Goal: Task Accomplishment & Management: Manage account settings

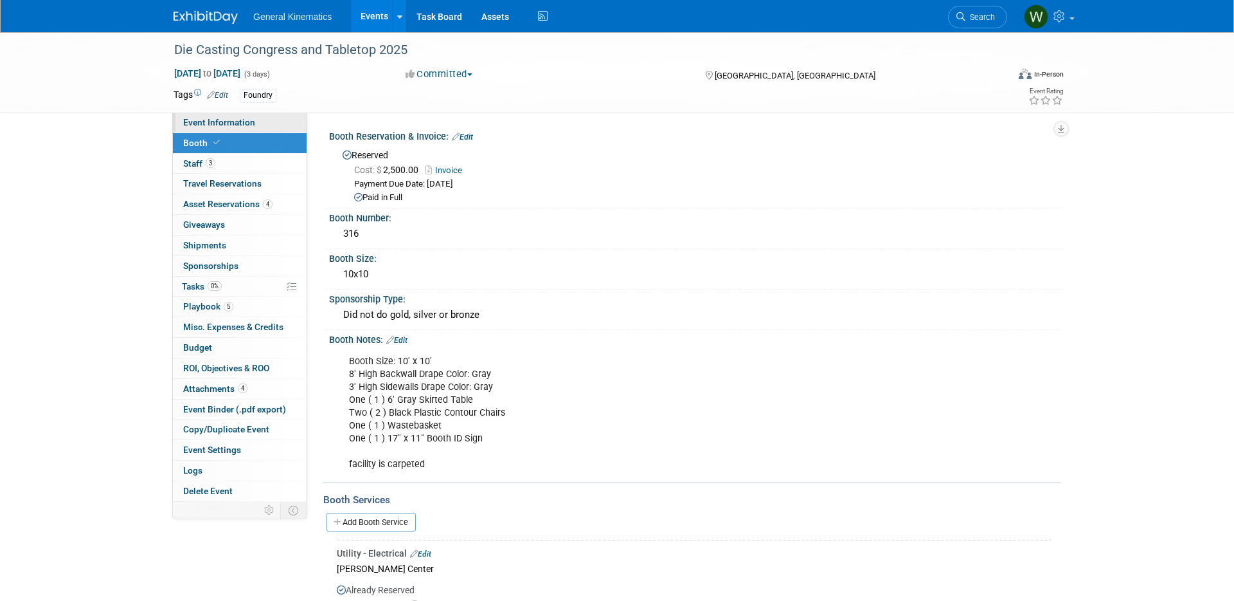
click at [217, 123] on span "Event Information" at bounding box center [219, 122] width 72 height 10
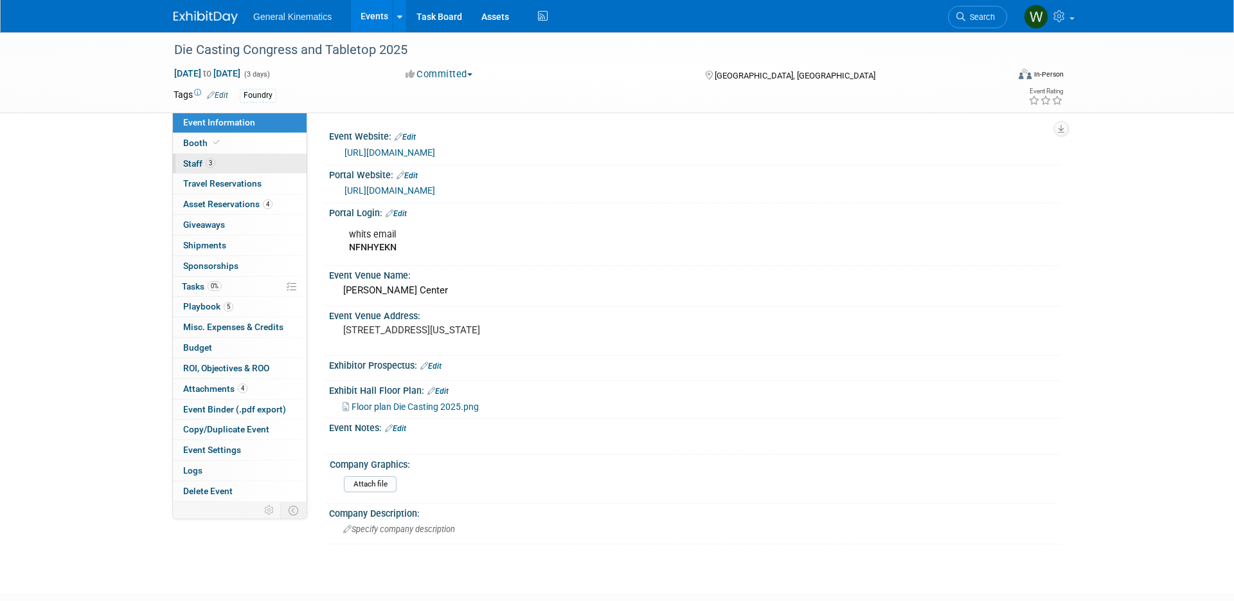
click at [224, 163] on link "3 Staff 3" at bounding box center [240, 164] width 134 height 20
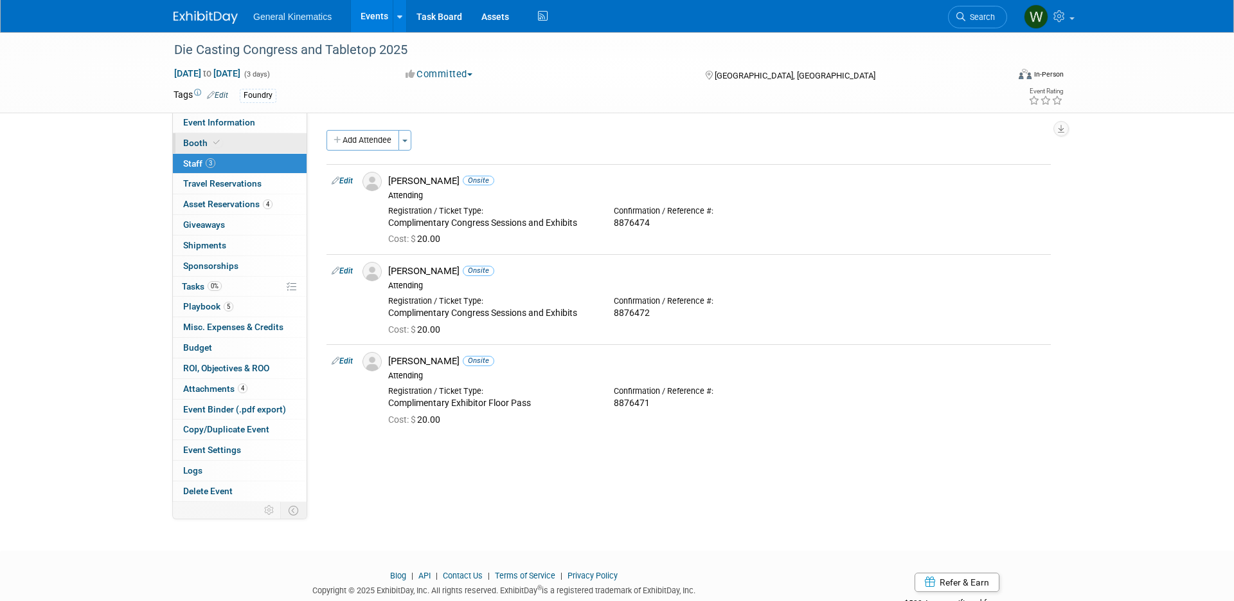
click at [231, 142] on link "Booth" at bounding box center [240, 143] width 134 height 20
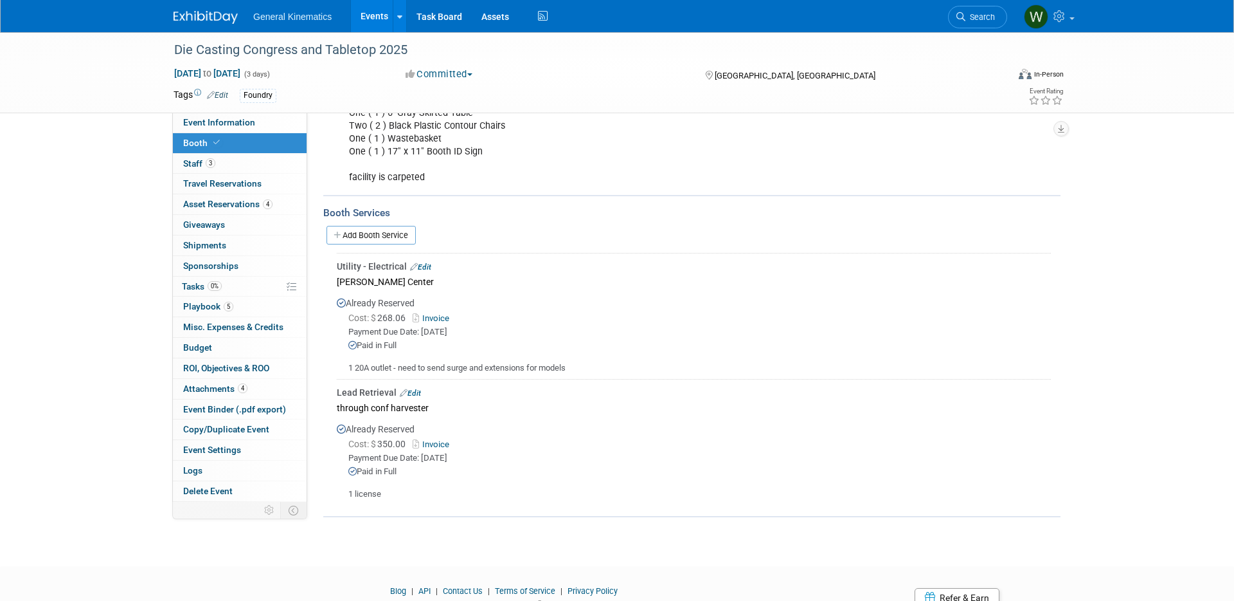
scroll to position [311, 0]
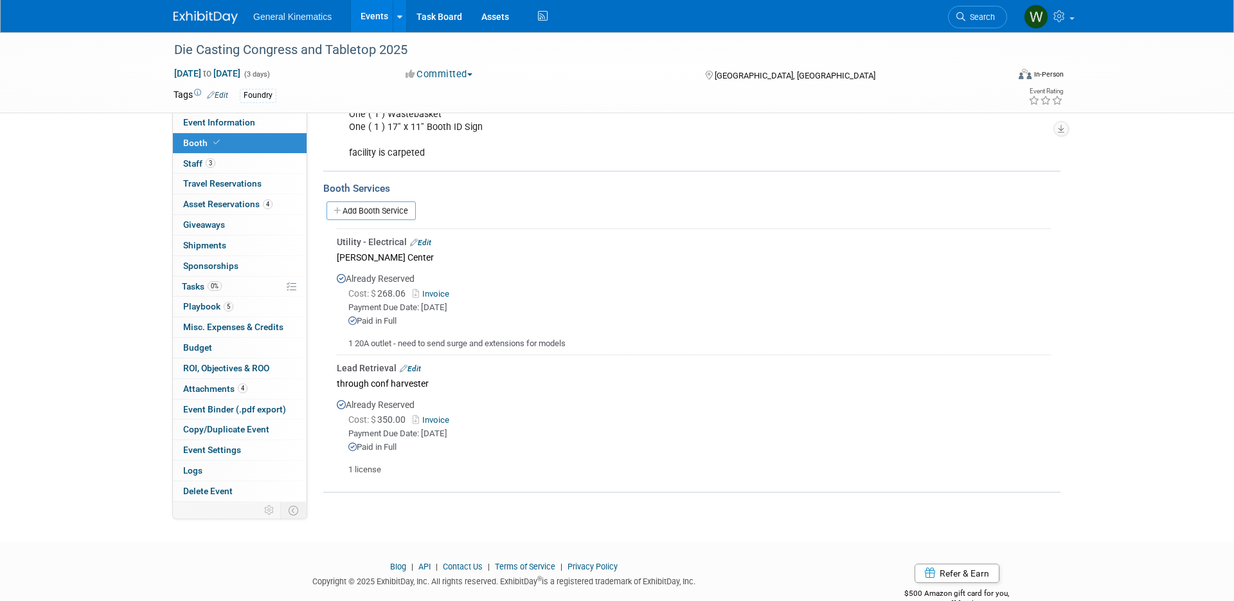
click at [199, 15] on img at bounding box center [206, 17] width 64 height 13
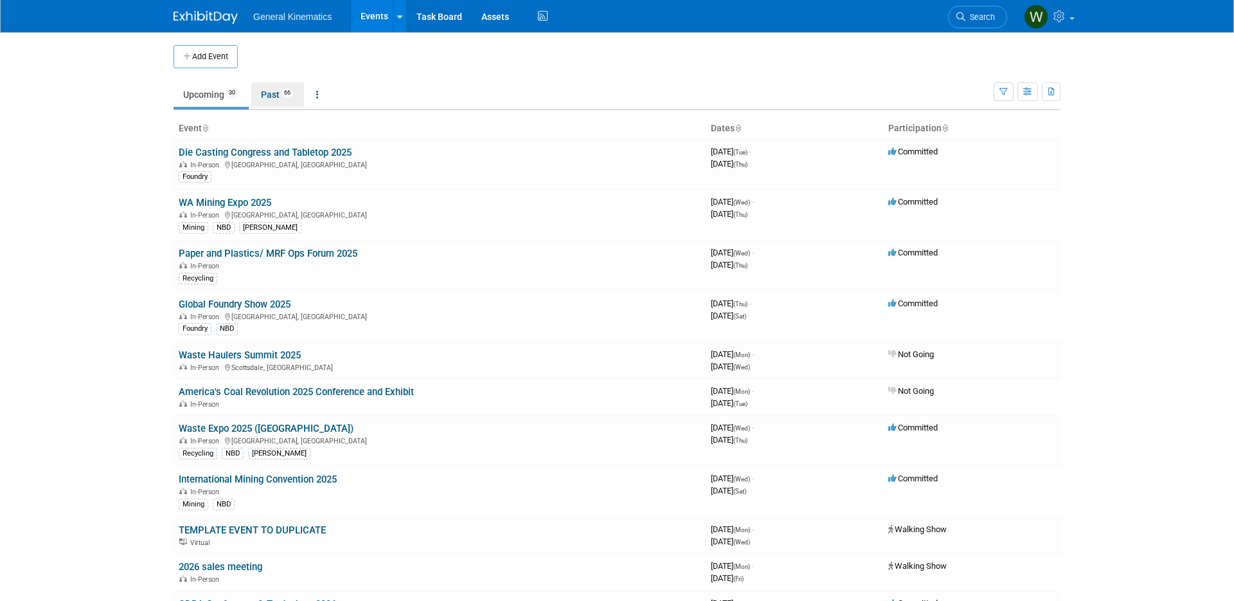
click at [277, 94] on link "Past 66" at bounding box center [277, 94] width 53 height 24
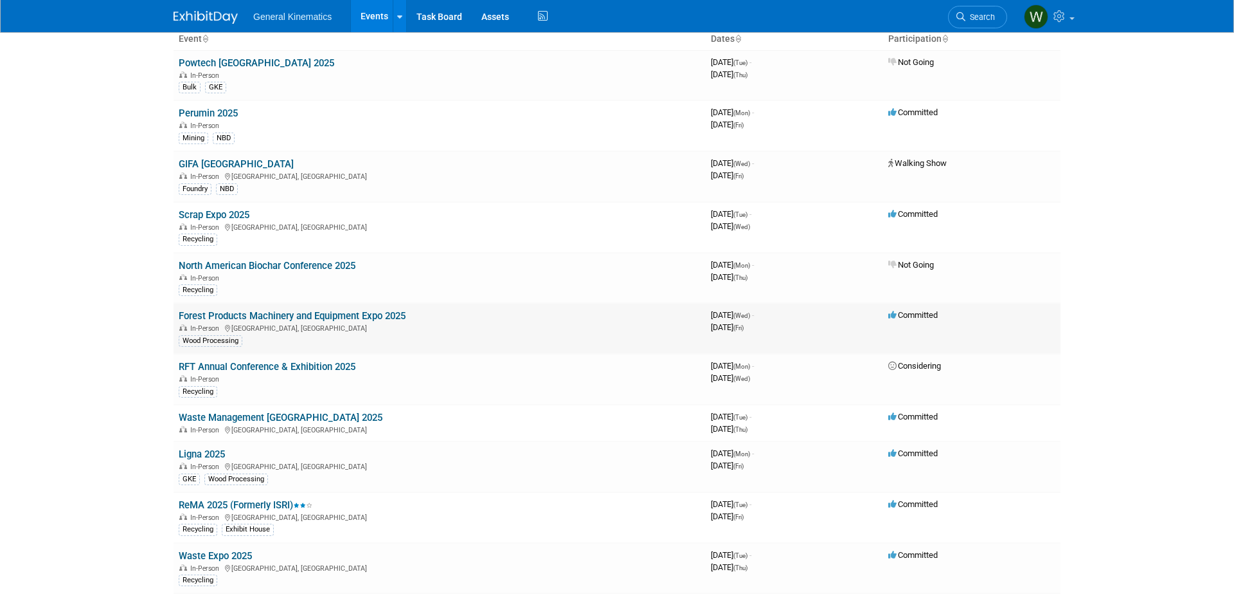
scroll to position [102, 0]
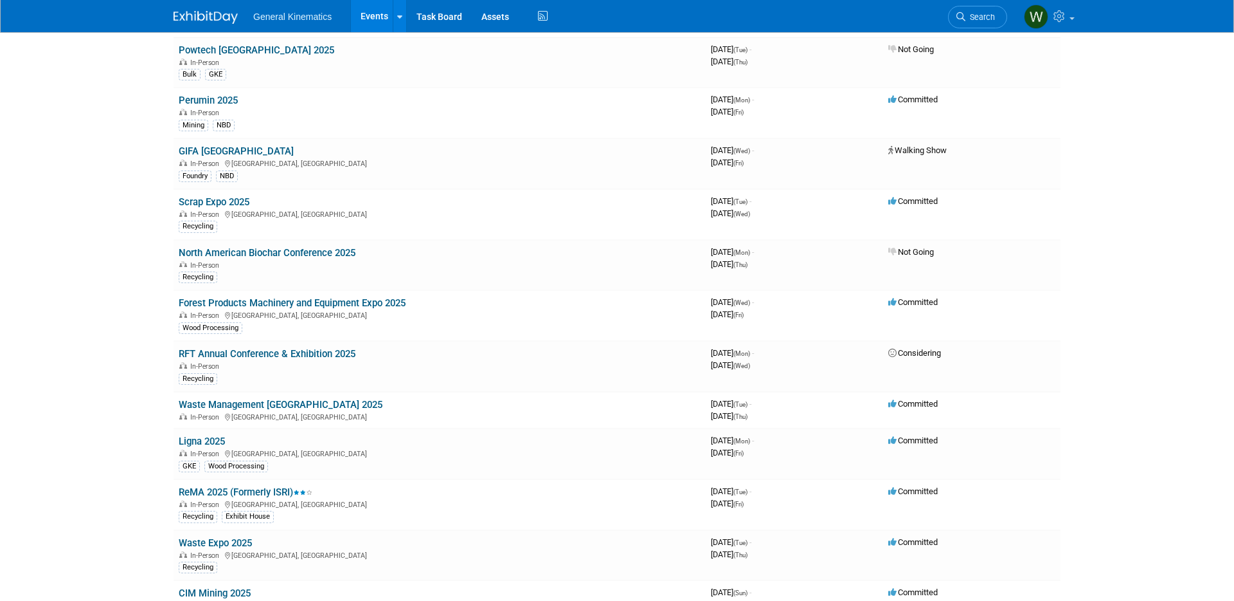
drag, startPoint x: 230, startPoint y: 199, endPoint x: 230, endPoint y: 214, distance: 15.4
click at [230, 199] on link "Scrap Expo 2025" at bounding box center [214, 202] width 71 height 12
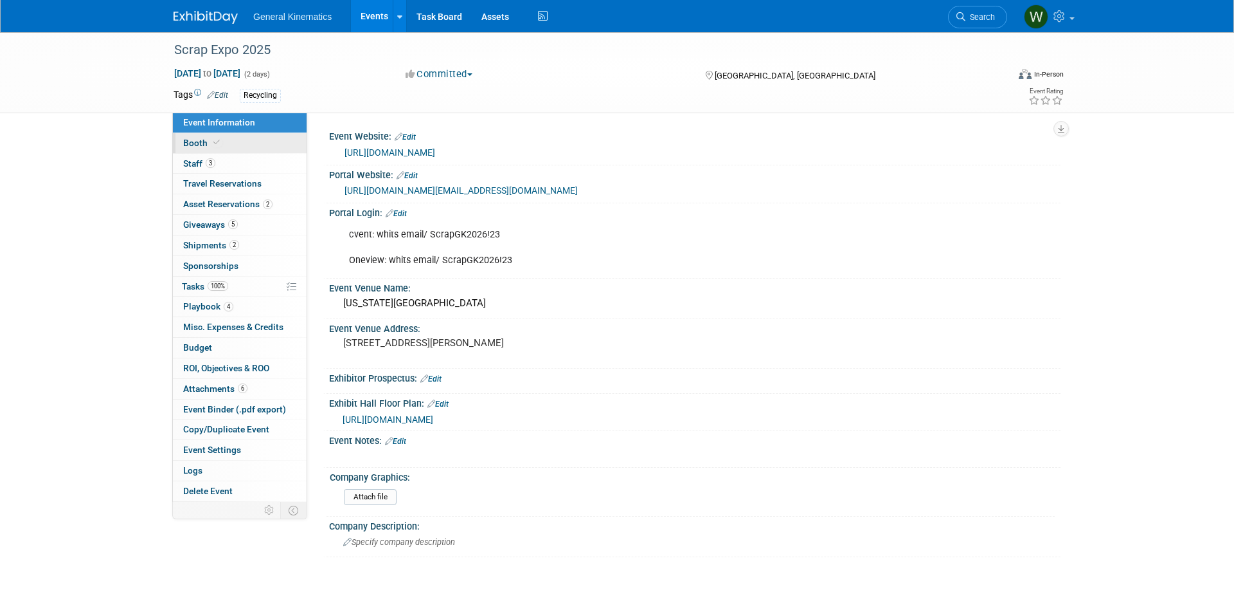
click at [255, 140] on link "Booth" at bounding box center [240, 143] width 134 height 20
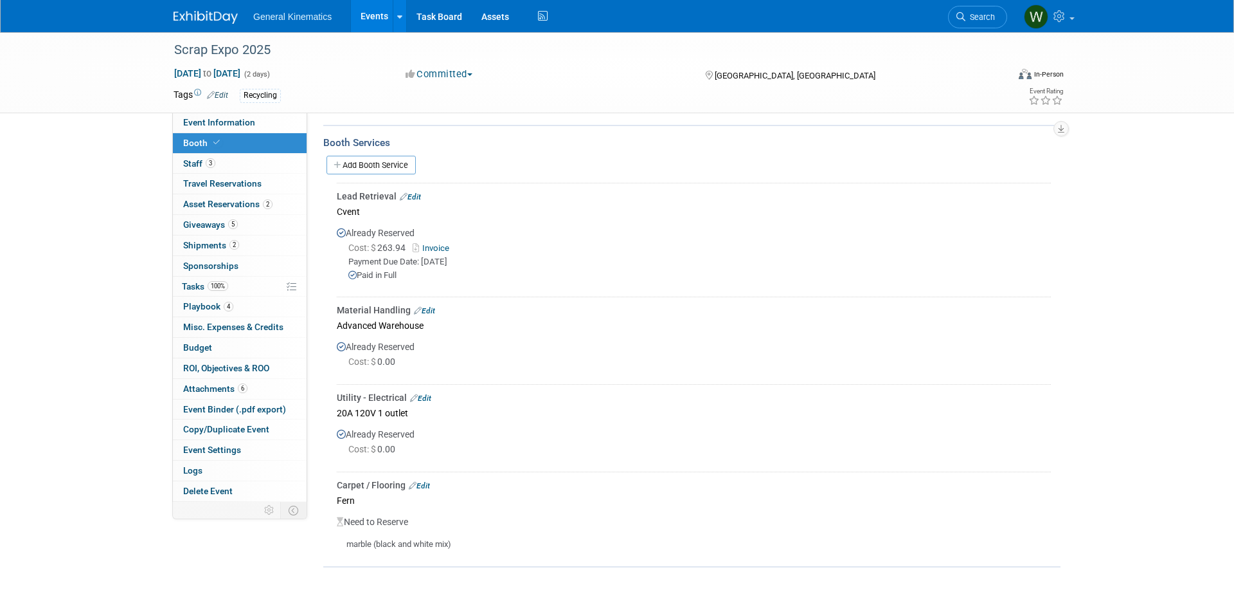
scroll to position [330, 0]
click at [442, 247] on link "Invoice" at bounding box center [434, 249] width 42 height 10
click at [215, 224] on span "Giveaways 5" at bounding box center [210, 224] width 55 height 10
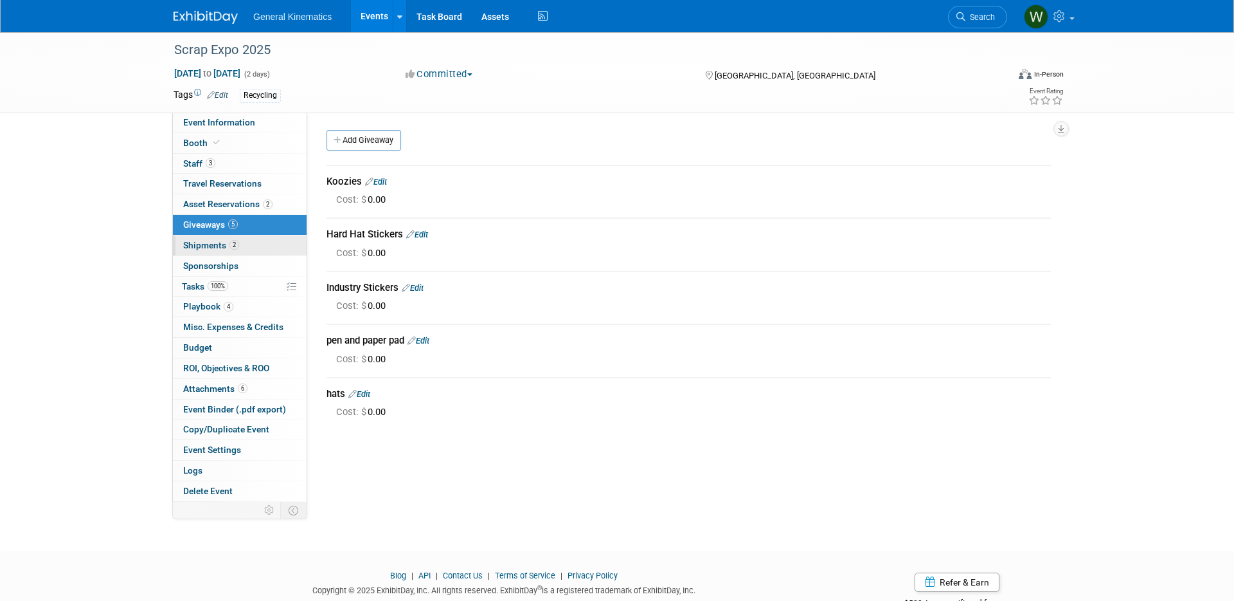
click at [206, 249] on span "Shipments 2" at bounding box center [211, 245] width 56 height 10
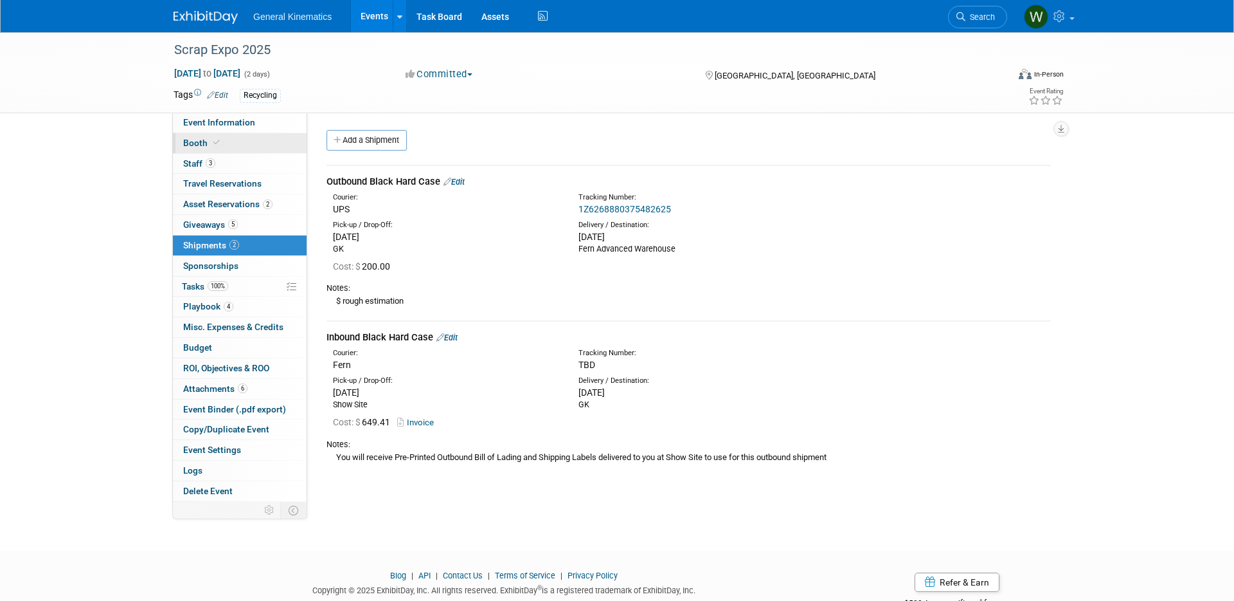
click at [233, 143] on link "Booth" at bounding box center [240, 143] width 134 height 20
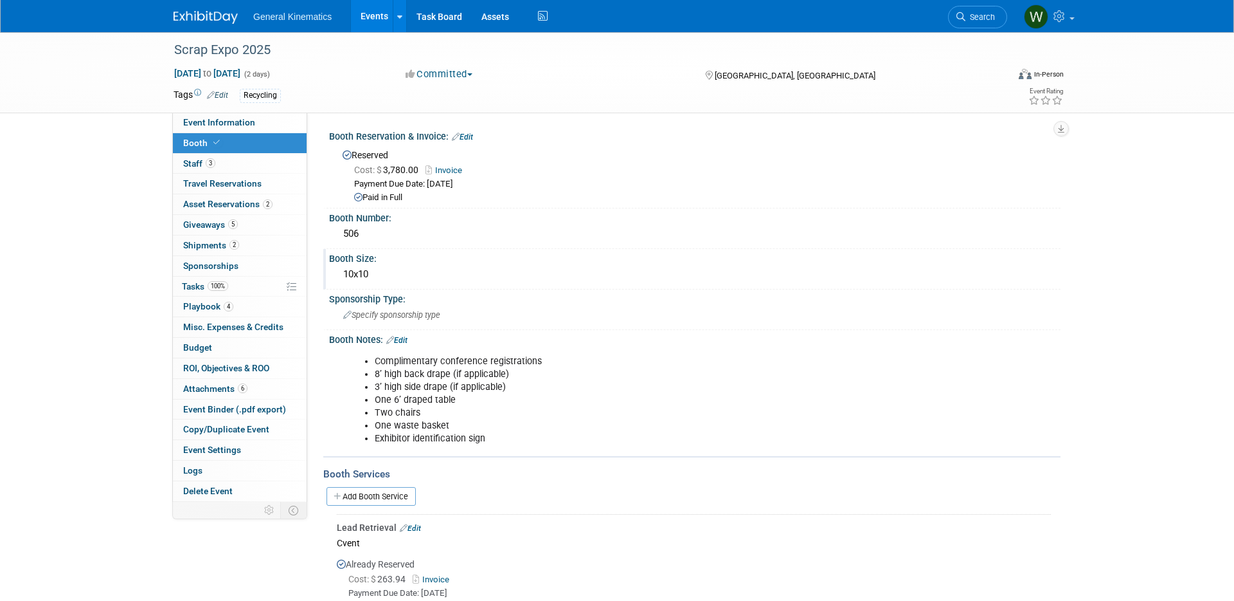
scroll to position [1, 0]
click at [197, 12] on img at bounding box center [206, 17] width 64 height 13
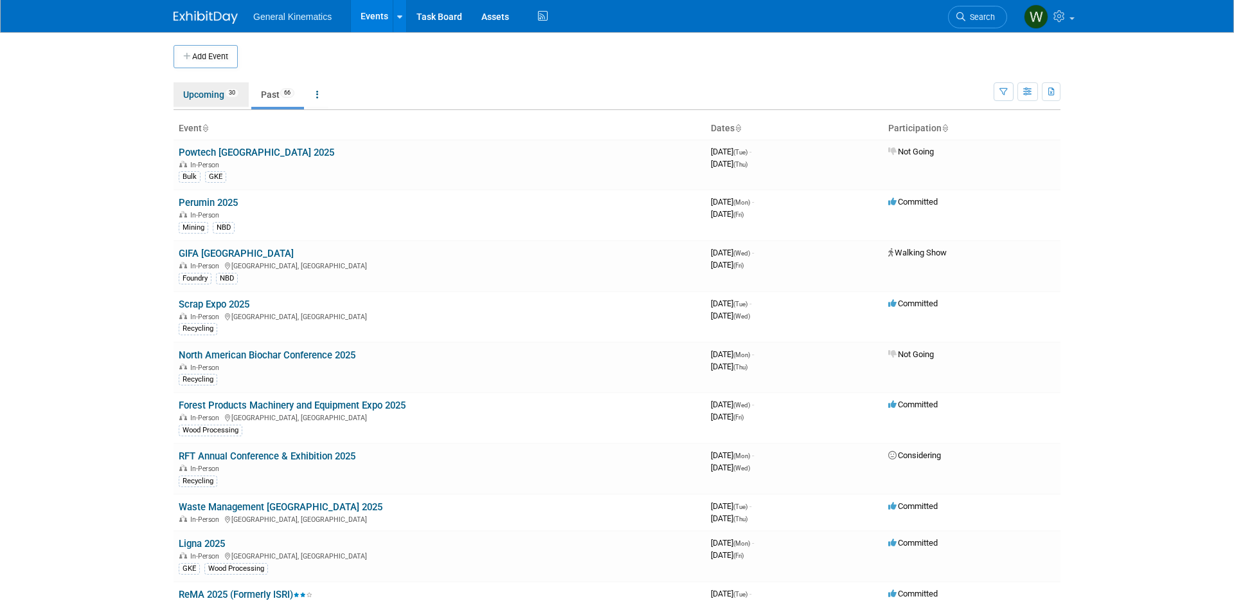
click at [212, 100] on link "Upcoming 30" at bounding box center [211, 94] width 75 height 24
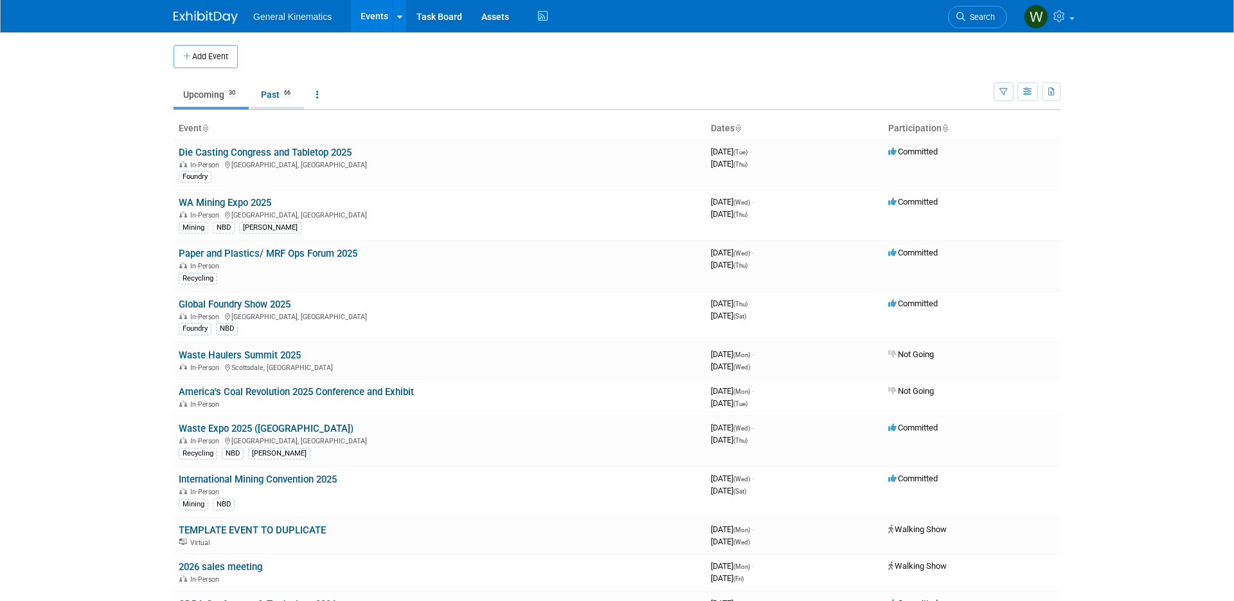
click at [272, 91] on link "Past 66" at bounding box center [277, 94] width 53 height 24
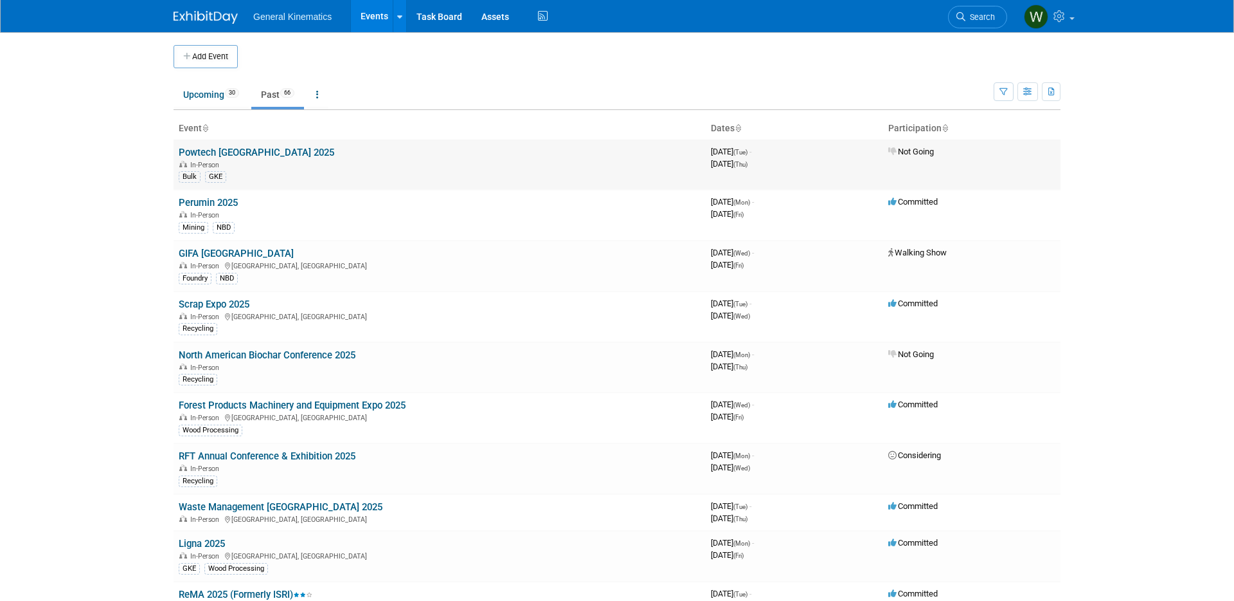
click at [901, 149] on span "Not Going" at bounding box center [912, 152] width 46 height 10
click at [255, 152] on link "Powtech [GEOGRAPHIC_DATA] 2025" at bounding box center [257, 153] width 156 height 12
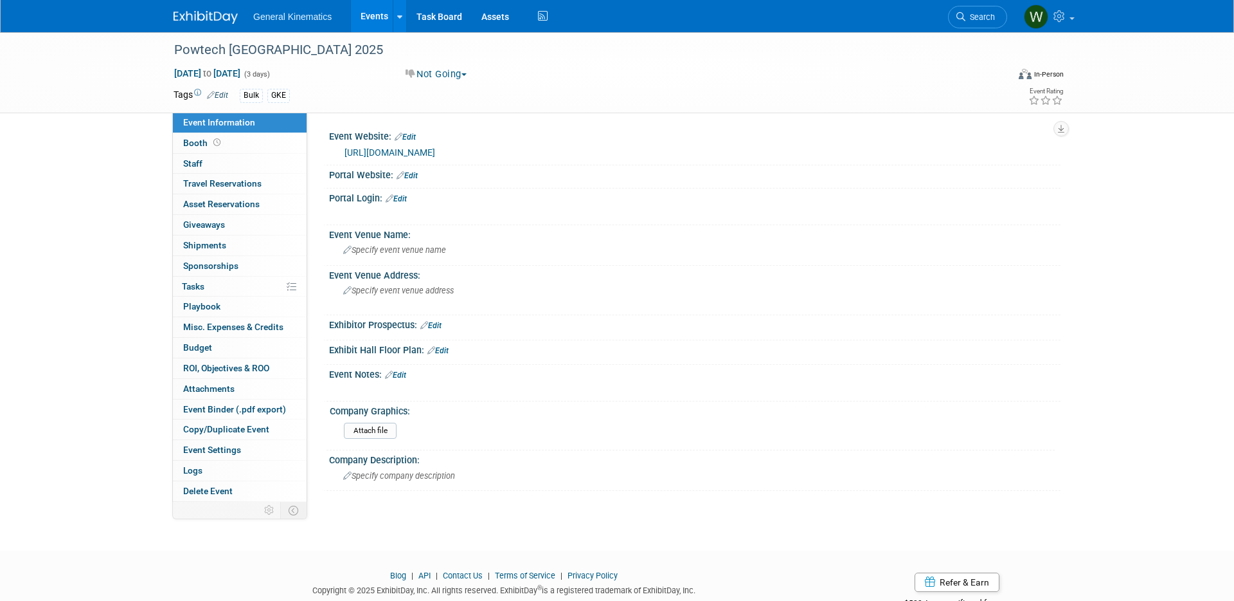
drag, startPoint x: 465, startPoint y: 73, endPoint x: 461, endPoint y: 80, distance: 8.1
click at [465, 73] on button "Not Going" at bounding box center [436, 75] width 71 height 14
click at [442, 150] on link "Walking Show" at bounding box center [453, 149] width 102 height 18
click at [378, 15] on link "Events" at bounding box center [374, 16] width 47 height 32
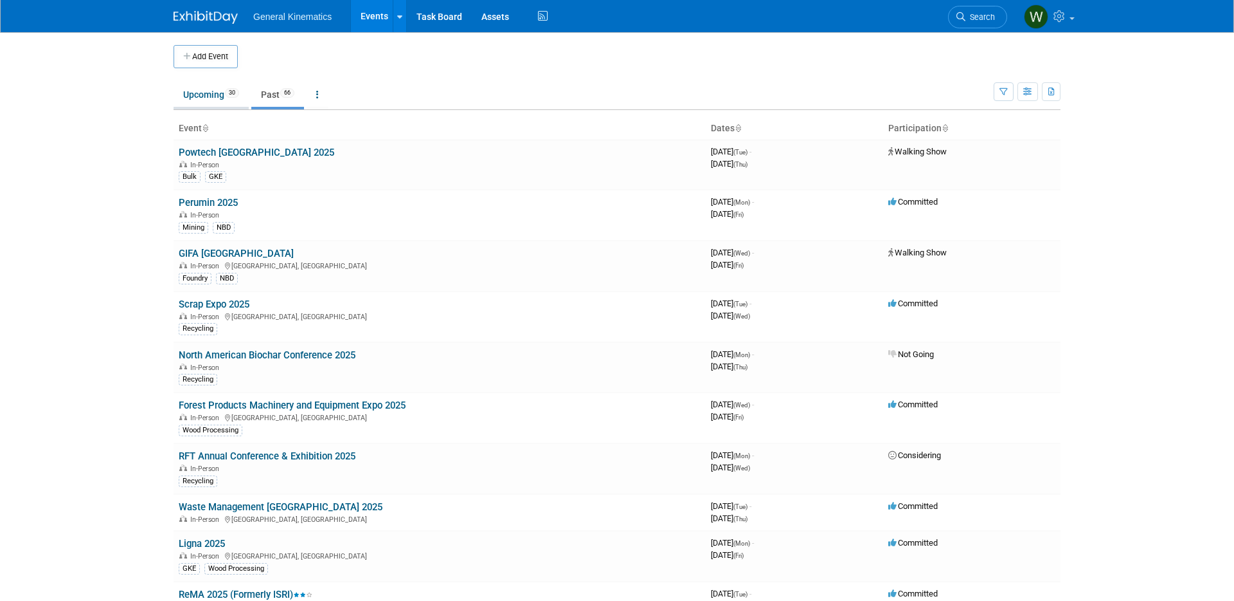
click at [219, 96] on link "Upcoming 30" at bounding box center [211, 94] width 75 height 24
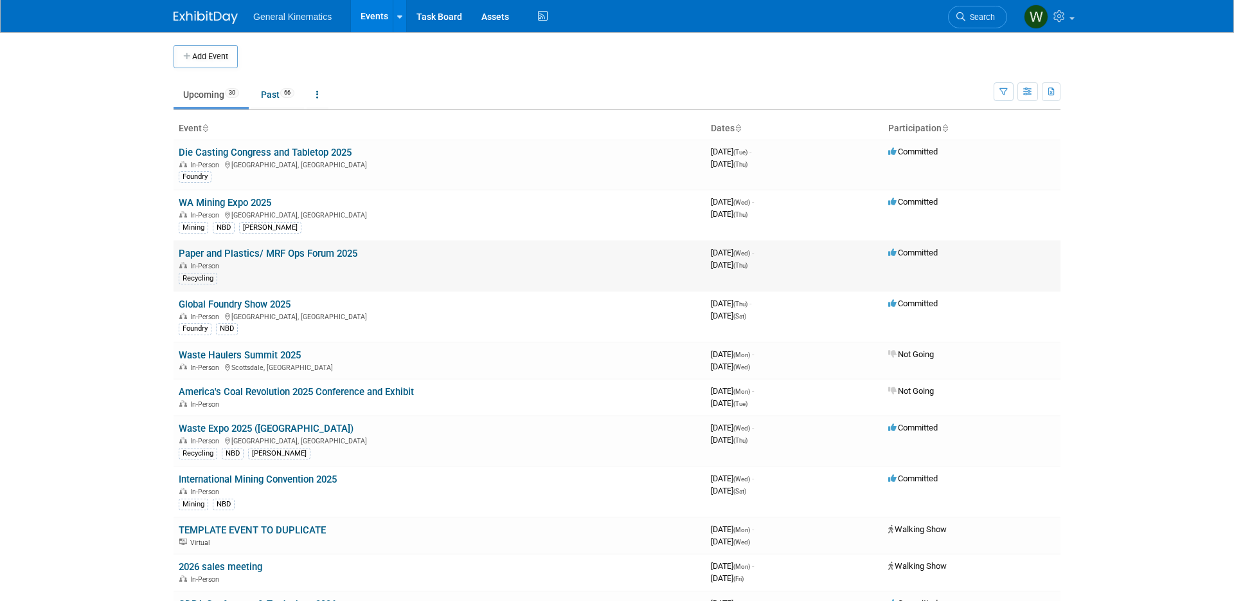
click at [236, 255] on link "Paper and Plastics/ MRF Ops Forum 2025" at bounding box center [268, 254] width 179 height 12
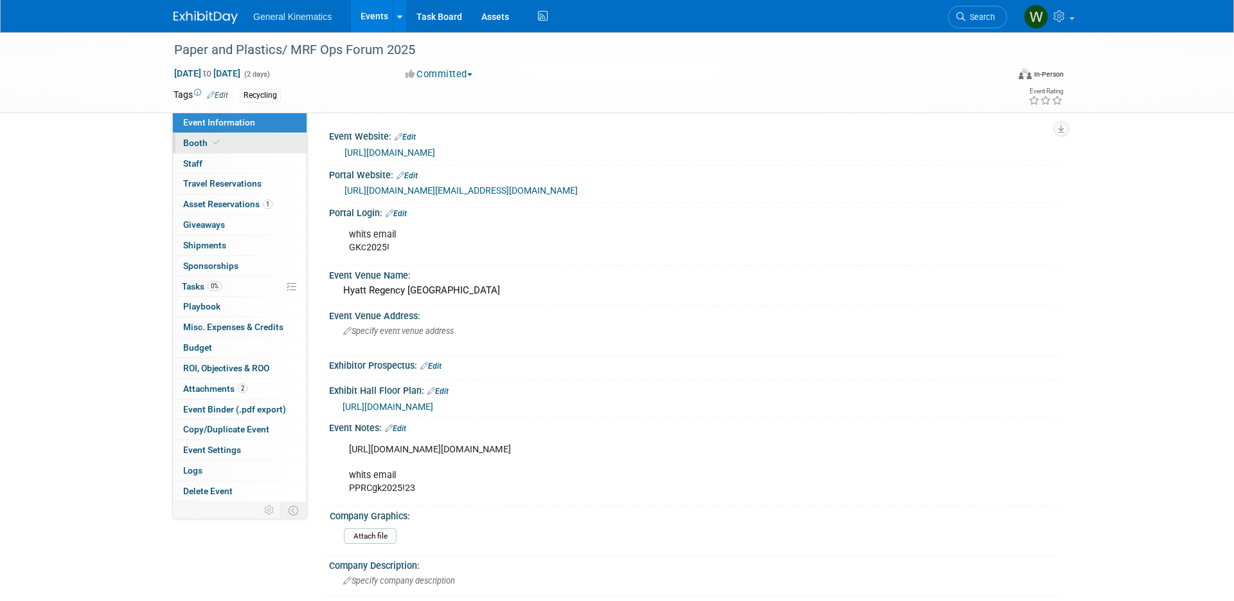
drag, startPoint x: 251, startPoint y: 148, endPoint x: 302, endPoint y: 170, distance: 55.0
click at [251, 148] on link "Booth" at bounding box center [240, 143] width 134 height 20
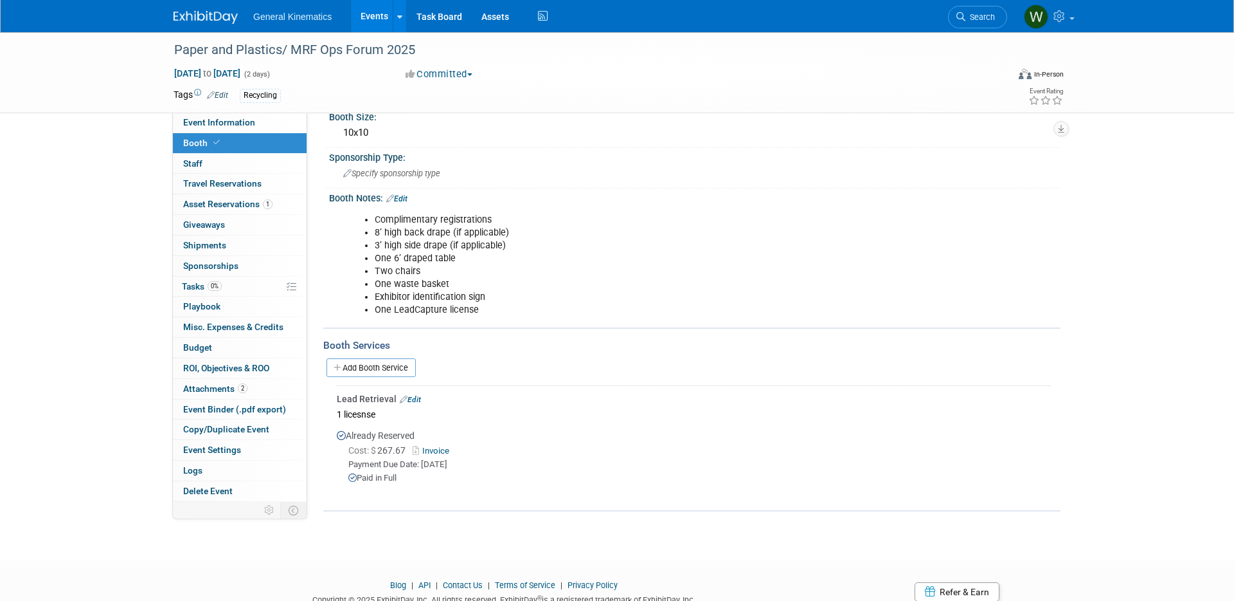
scroll to position [191, 0]
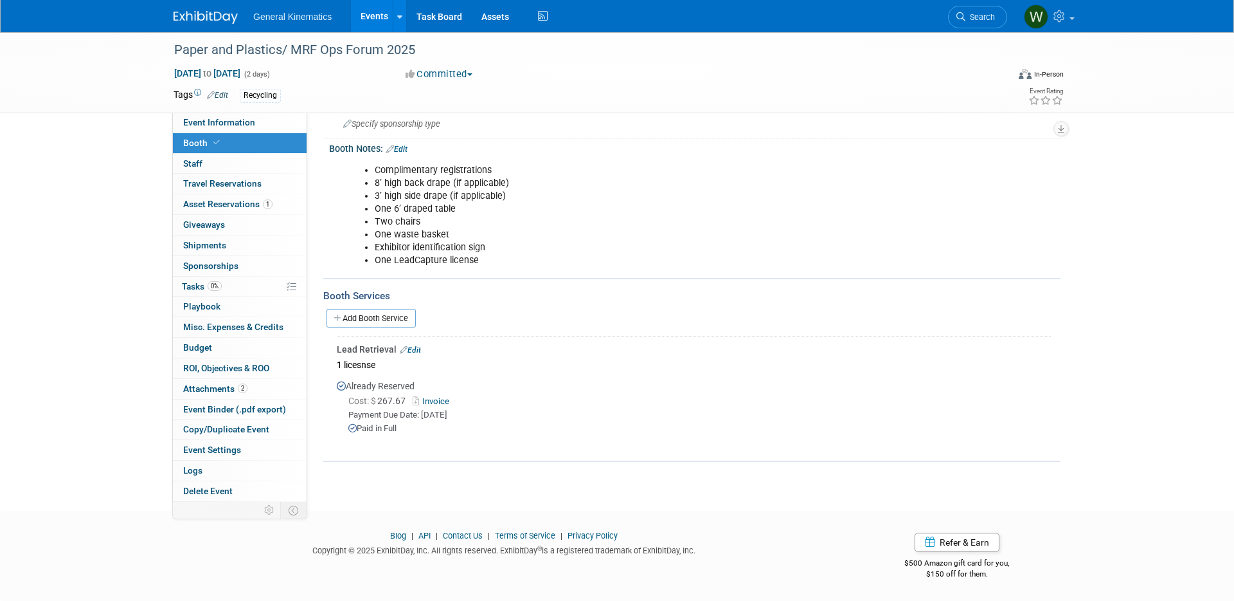
click at [214, 15] on img at bounding box center [206, 17] width 64 height 13
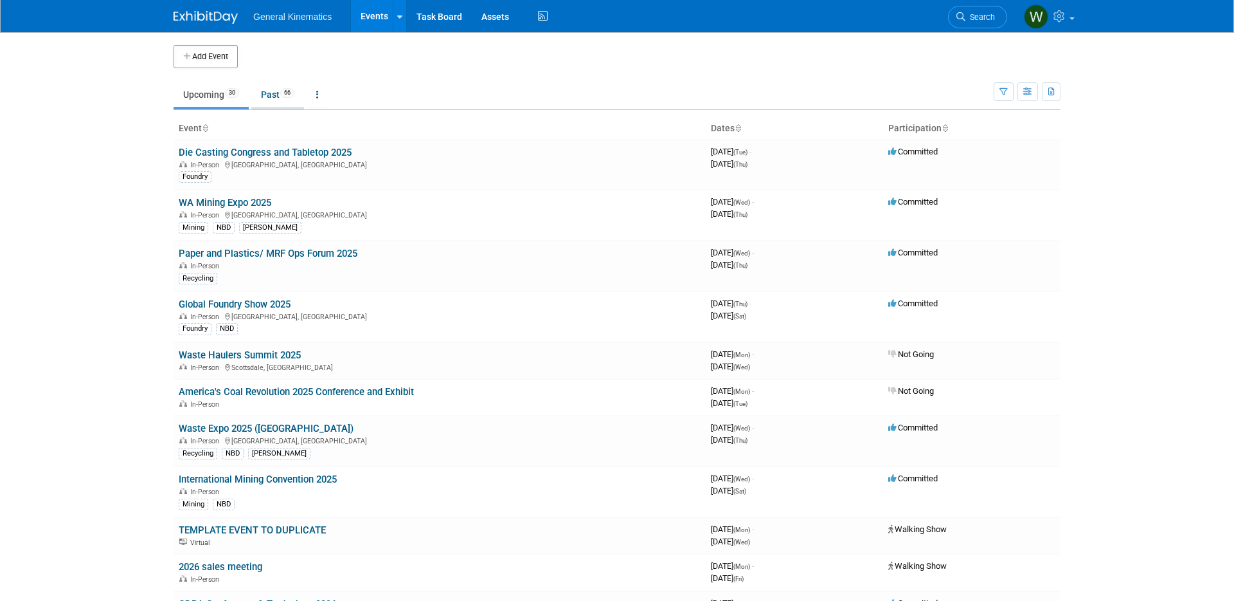
click at [274, 94] on link "Past 66" at bounding box center [277, 94] width 53 height 24
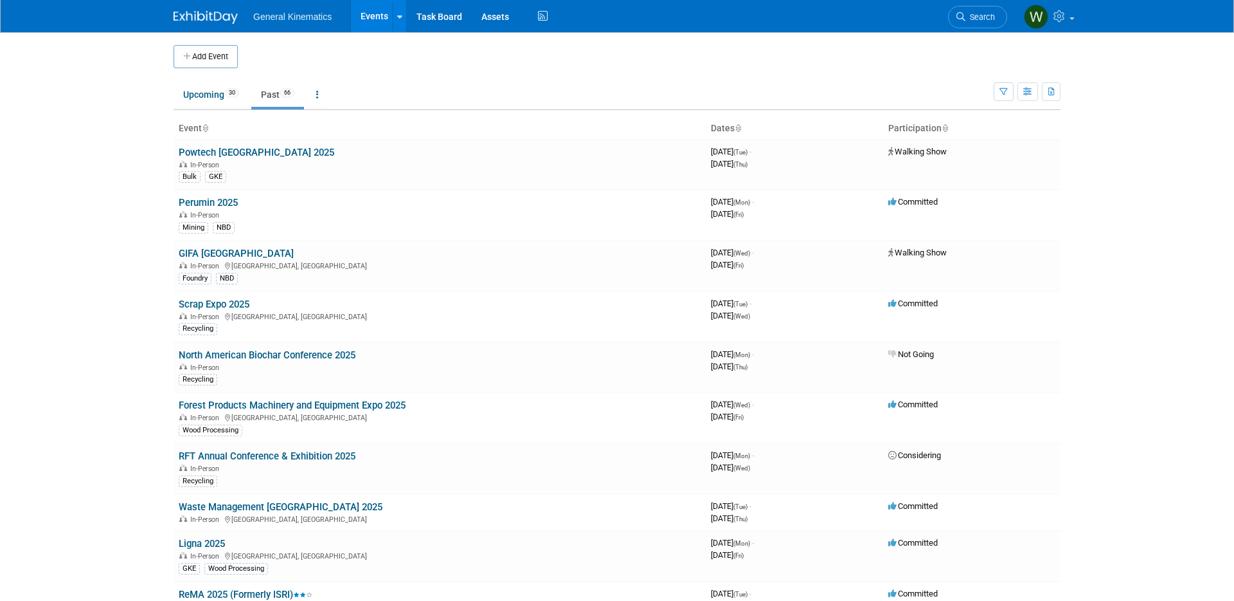
click at [196, 307] on link "Scrap Expo 2025" at bounding box center [214, 304] width 71 height 12
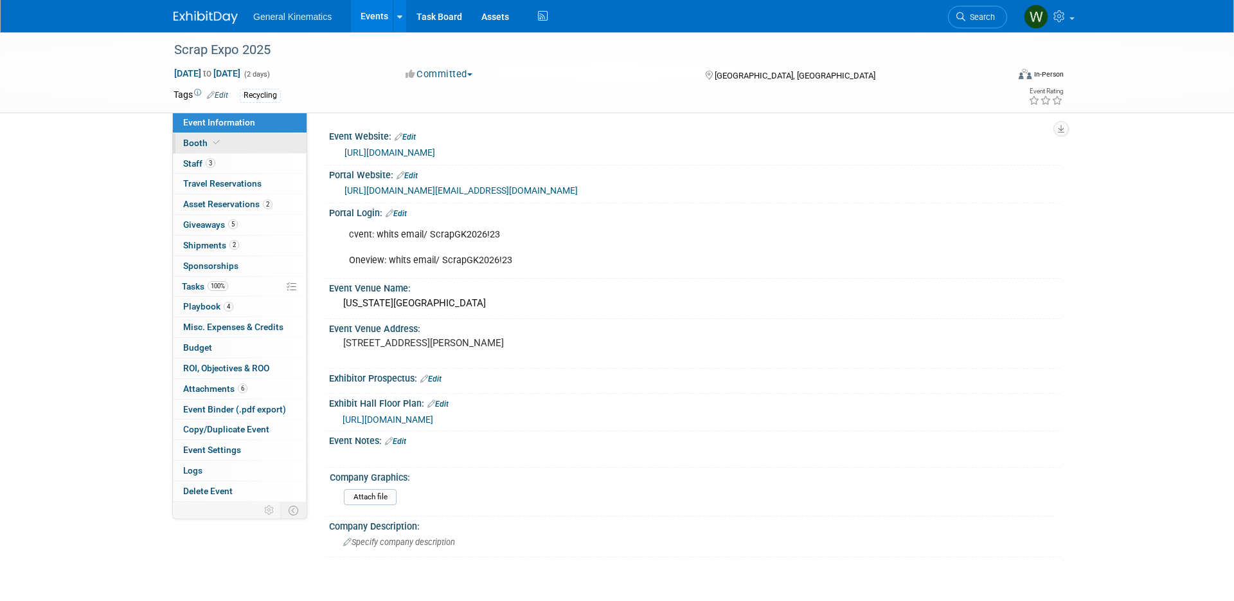
click at [219, 141] on span at bounding box center [217, 143] width 12 height 10
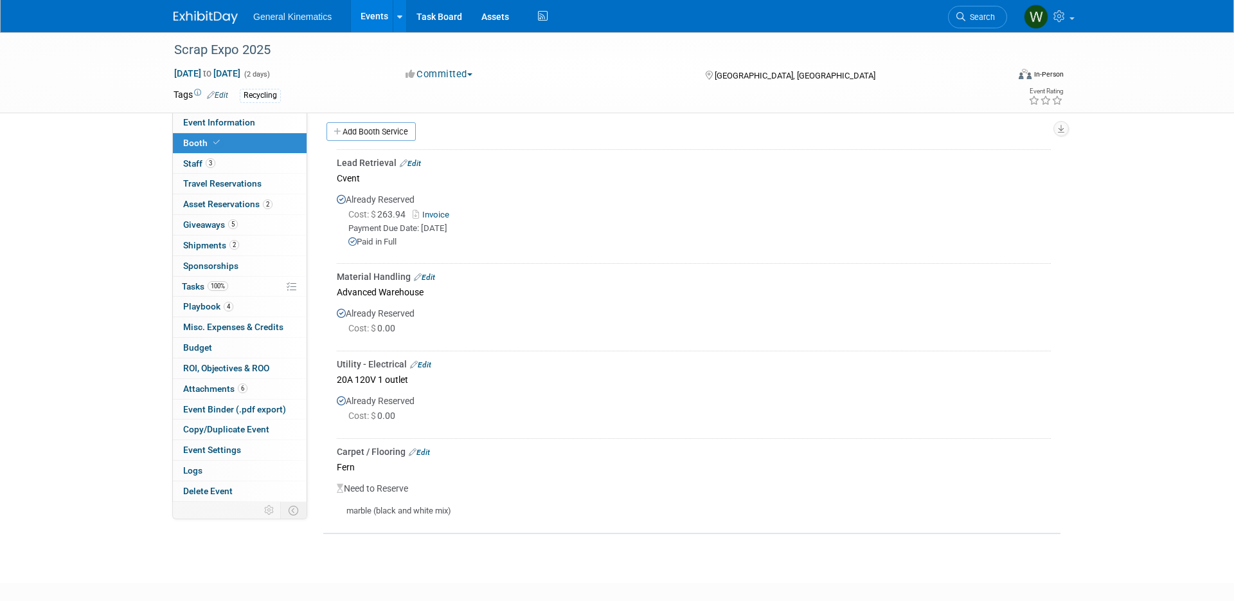
scroll to position [367, 0]
click at [428, 272] on link "Edit" at bounding box center [424, 274] width 21 height 9
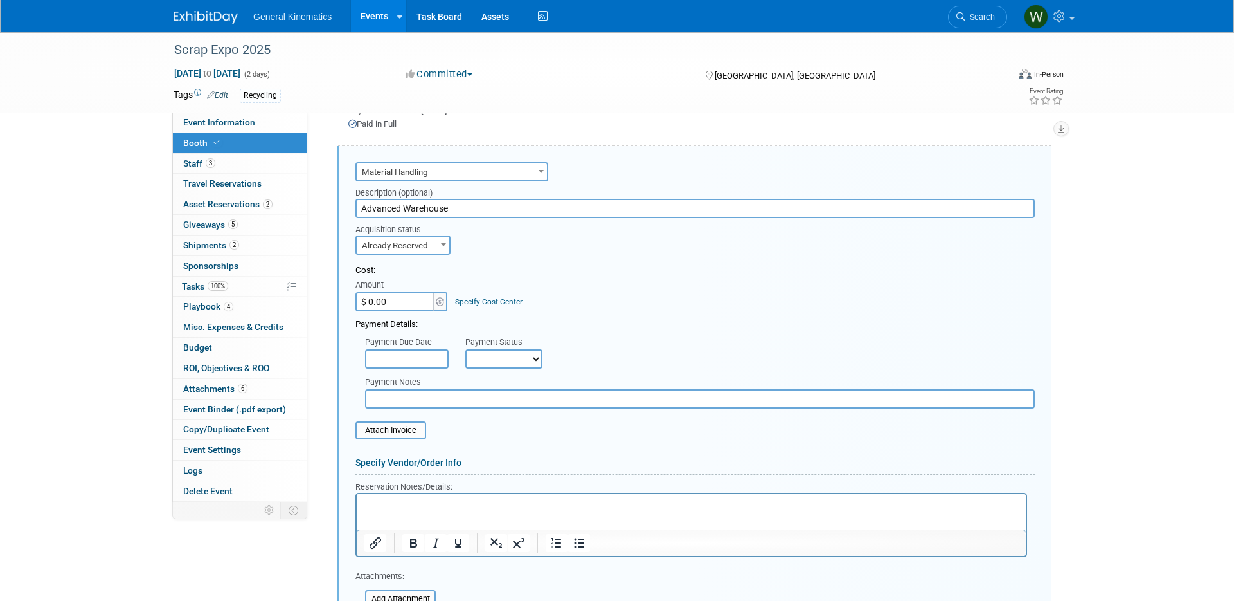
scroll to position [0, 0]
click at [407, 294] on input "$ 0.00" at bounding box center [396, 301] width 80 height 19
type input "$ 115.00"
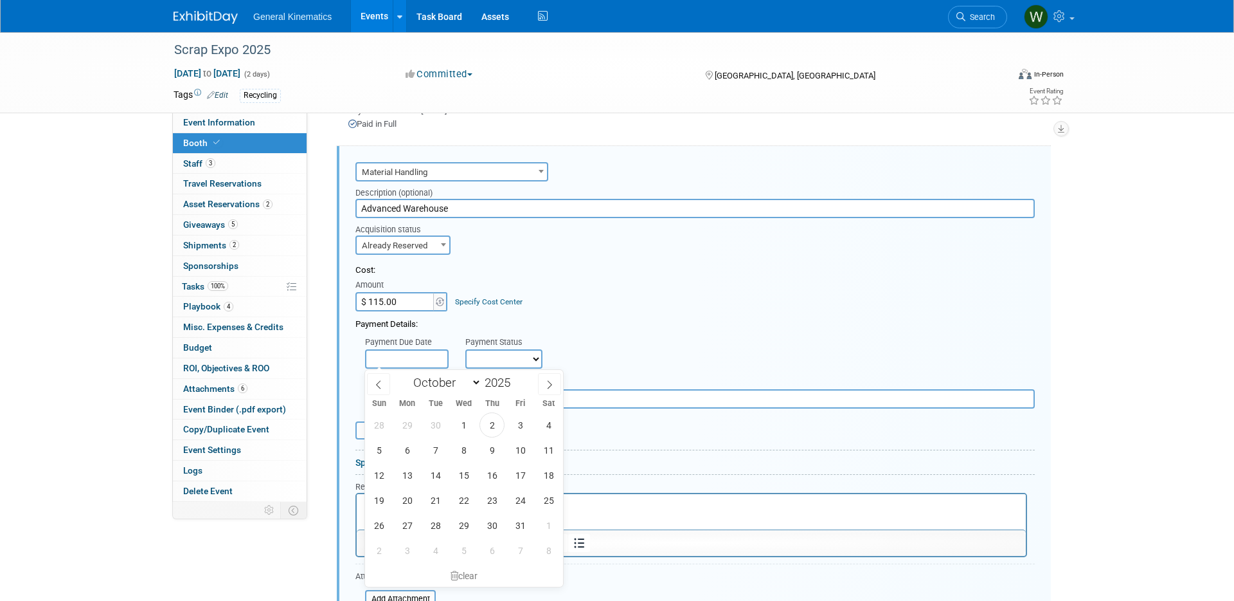
click at [408, 359] on input "text" at bounding box center [407, 358] width 84 height 19
click at [382, 383] on icon at bounding box center [378, 384] width 9 height 9
select select "8"
drag, startPoint x: 406, startPoint y: 471, endPoint x: 413, endPoint y: 460, distance: 12.5
click at [406, 469] on span "15" at bounding box center [407, 474] width 25 height 25
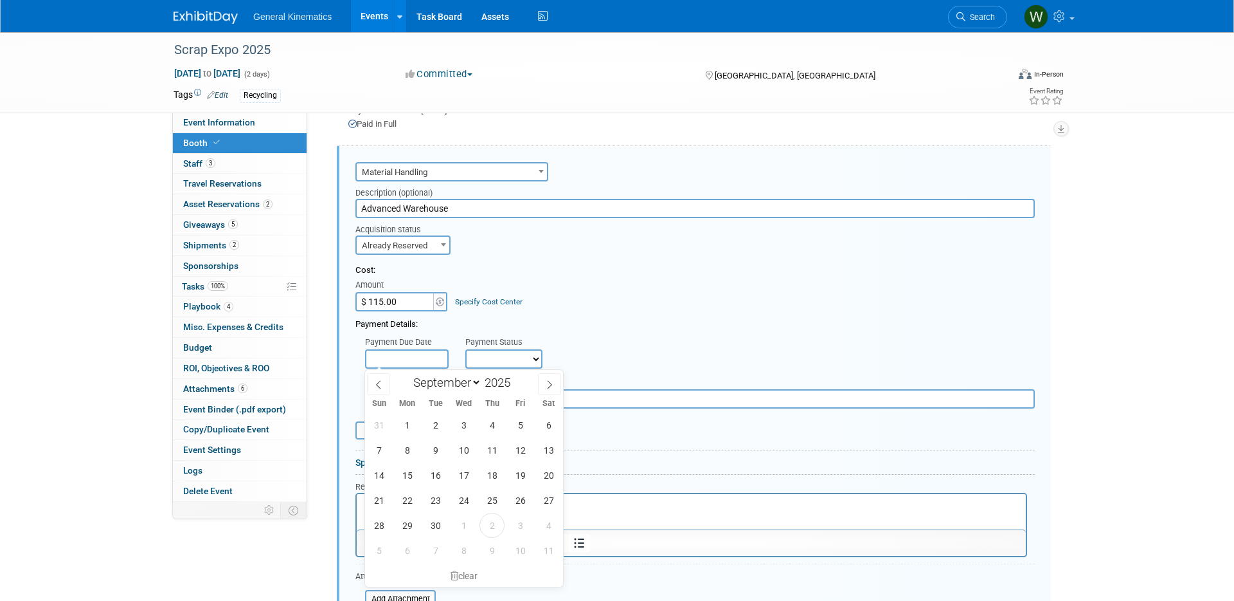
type input "Sep 15, 2025"
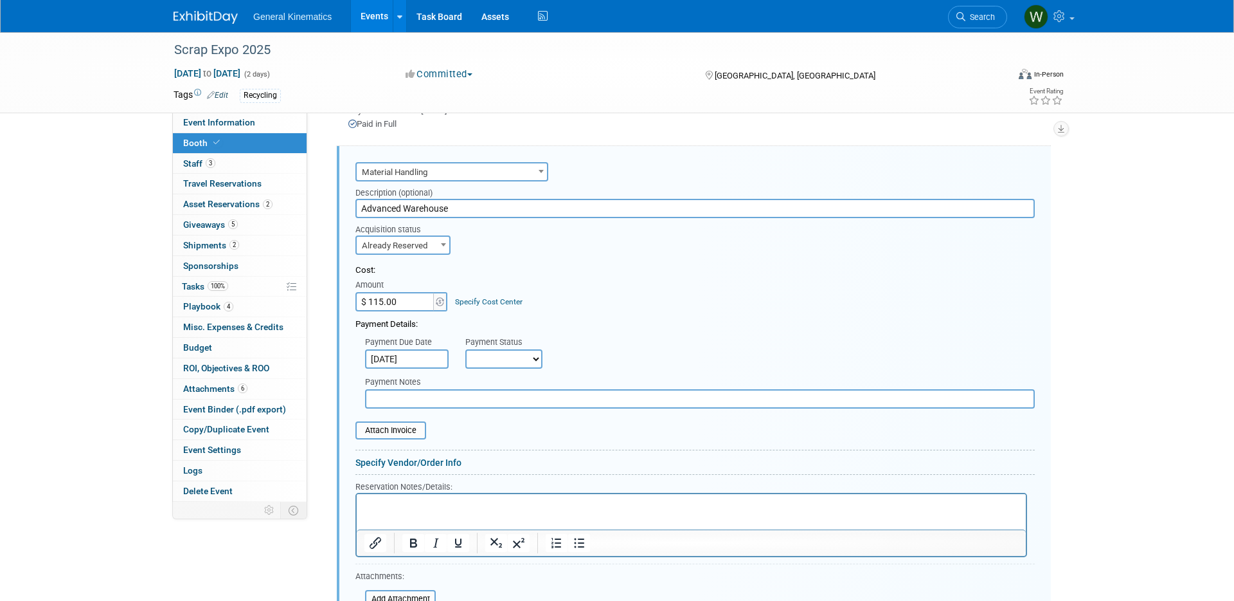
click at [491, 350] on select "Not Paid Yet Partially Paid Paid in Full" at bounding box center [504, 358] width 77 height 19
select select "1"
click at [466, 349] on select "Not Paid Yet Partially Paid Paid in Full" at bounding box center [504, 358] width 77 height 19
click at [379, 432] on input "file" at bounding box center [348, 429] width 153 height 15
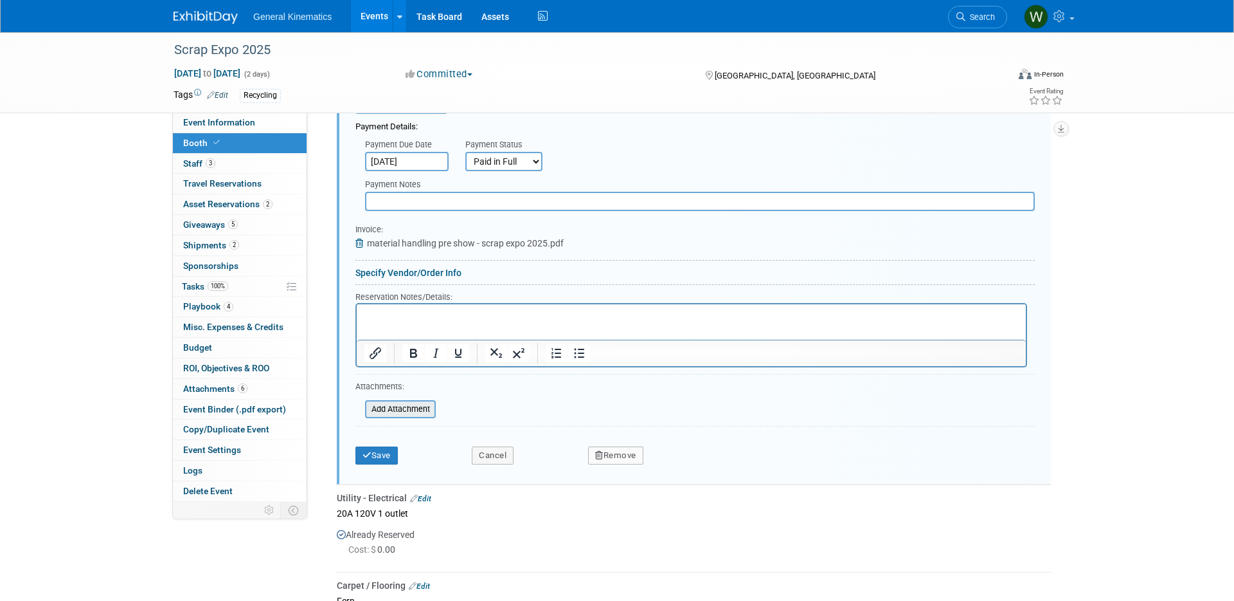
scroll to position [678, 0]
click at [391, 323] on html at bounding box center [691, 314] width 669 height 17
click at [378, 462] on button "Save" at bounding box center [377, 457] width 42 height 18
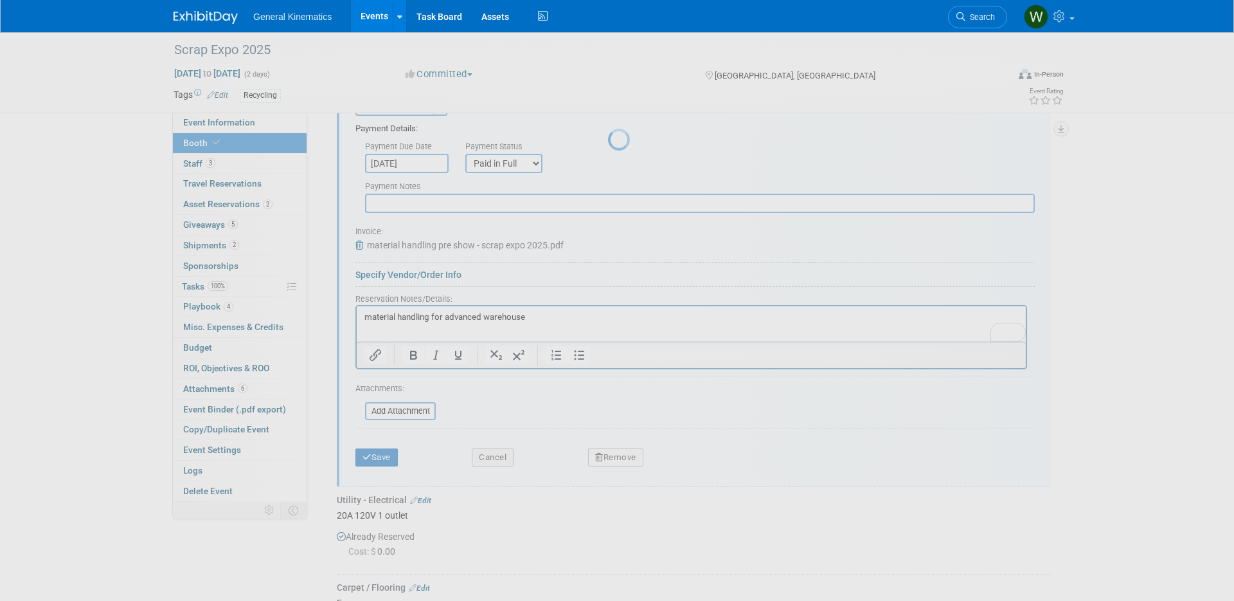
scroll to position [475, 0]
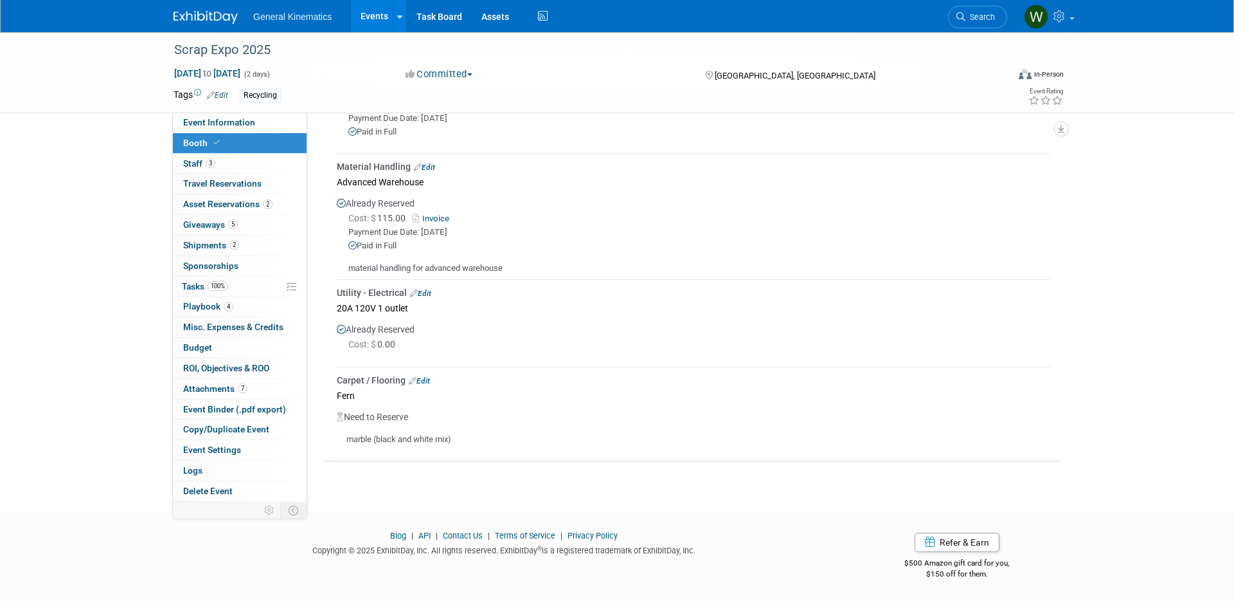
click at [426, 379] on link "Edit" at bounding box center [419, 380] width 21 height 9
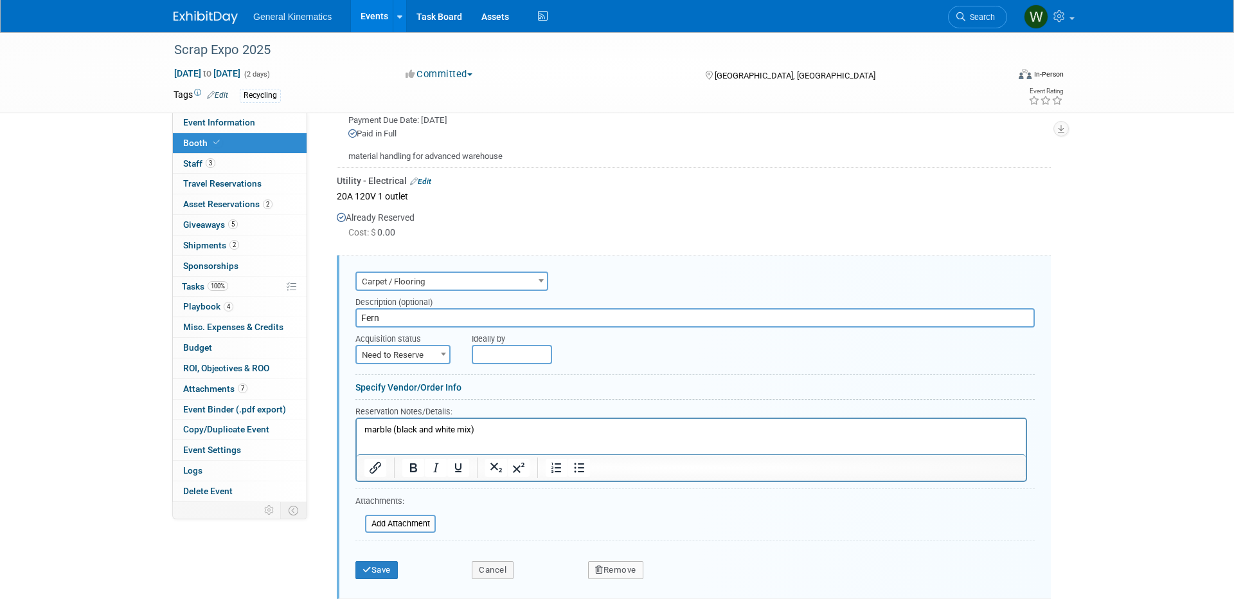
scroll to position [584, 0]
click at [411, 353] on span "Need to Reserve" at bounding box center [403, 357] width 93 height 18
select select "2"
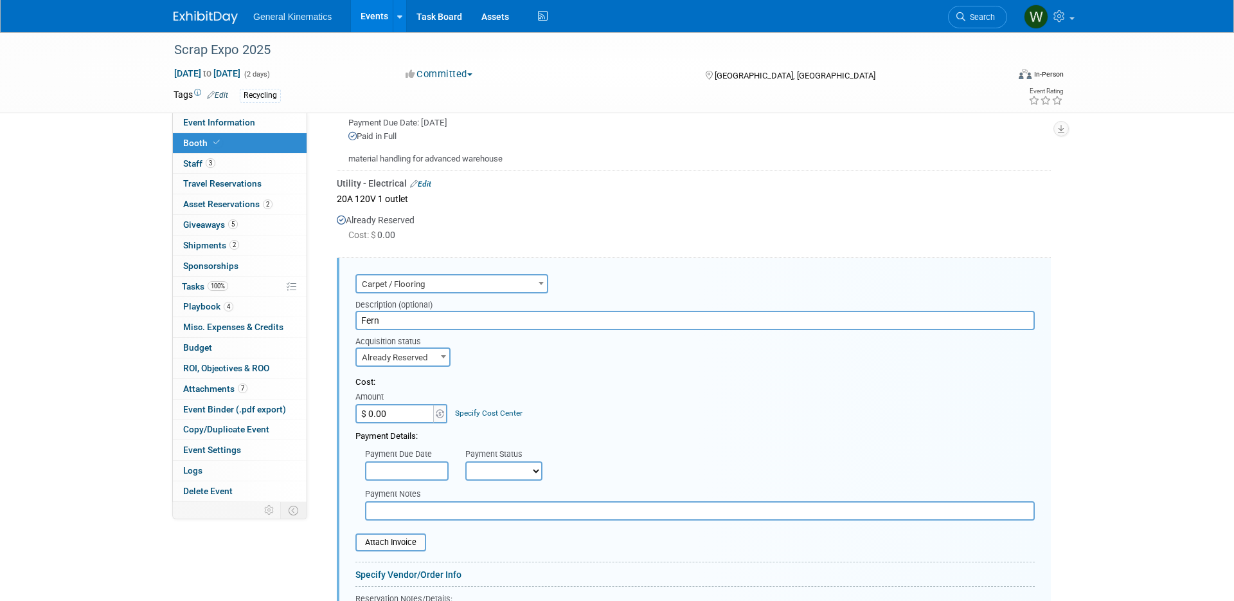
click at [402, 419] on input "$ 0.00" at bounding box center [396, 413] width 80 height 19
type input "$ 273.80"
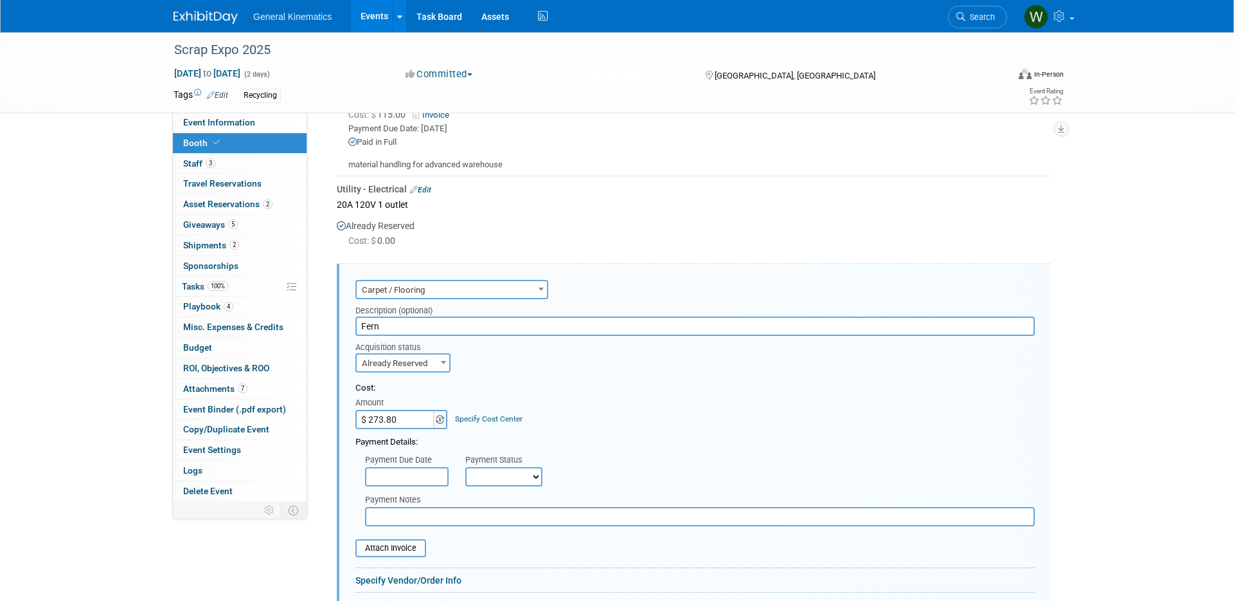
scroll to position [620, 0]
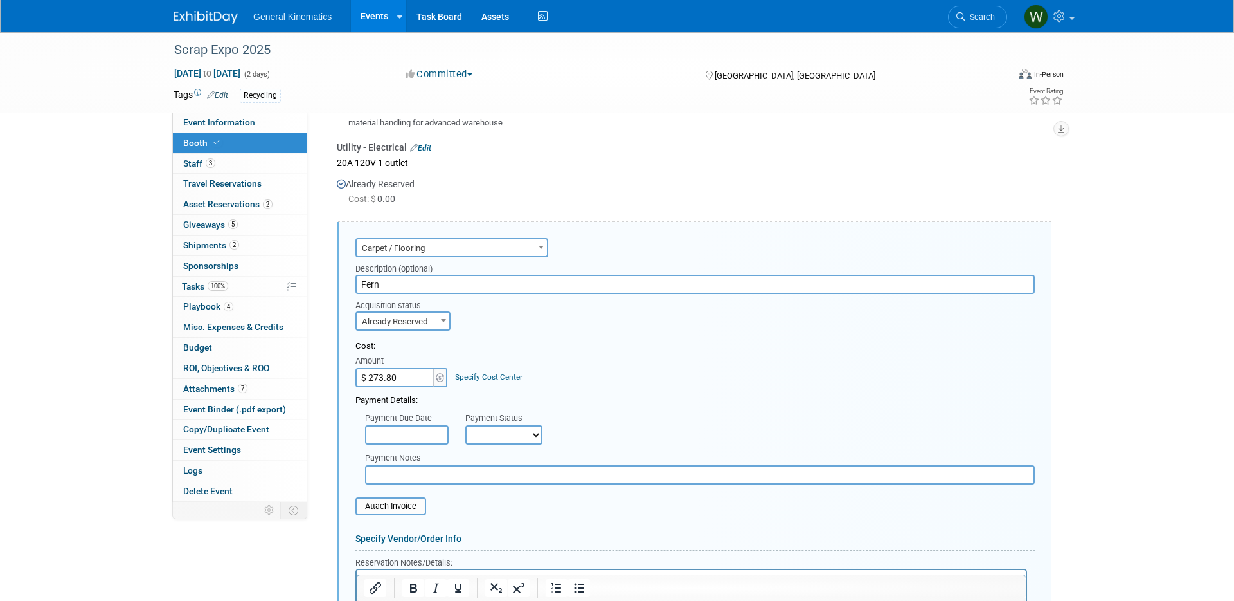
click at [421, 437] on input "text" at bounding box center [407, 434] width 84 height 19
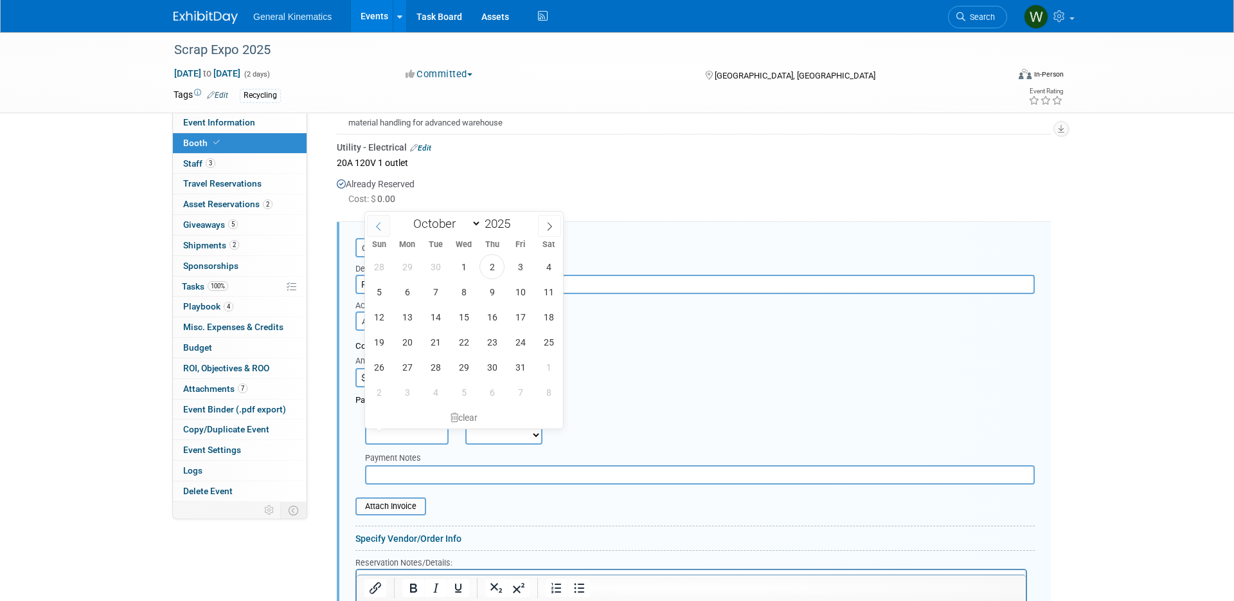
click at [374, 224] on icon at bounding box center [378, 226] width 9 height 9
click at [548, 226] on icon at bounding box center [549, 226] width 9 height 9
click at [552, 231] on span at bounding box center [549, 226] width 23 height 22
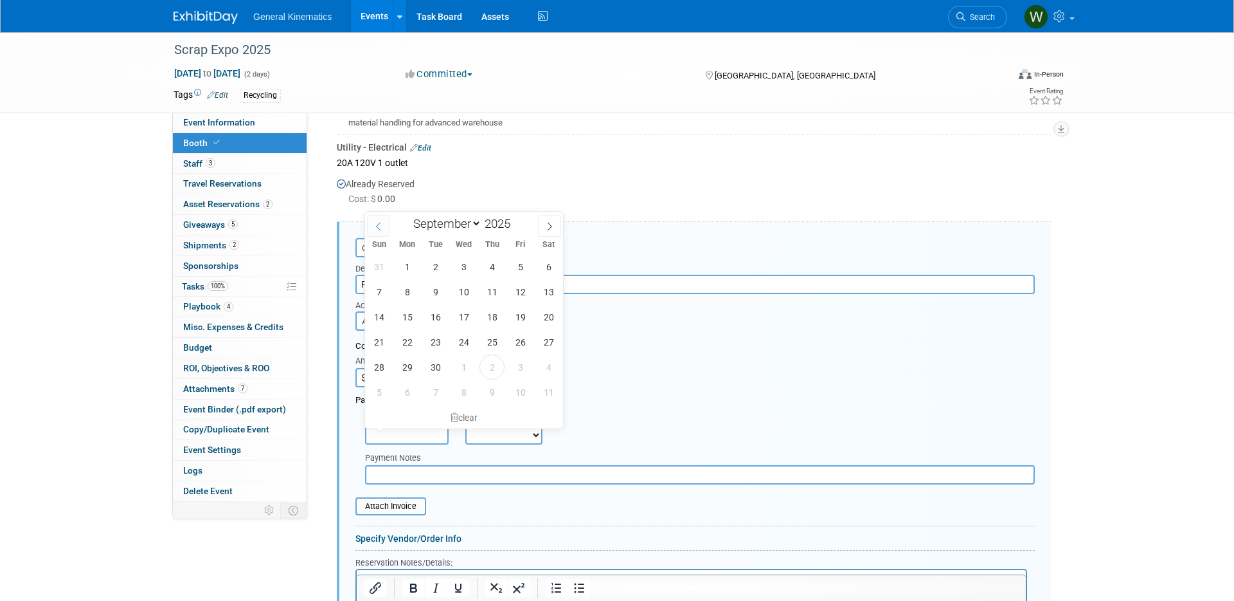
click at [375, 224] on icon at bounding box center [378, 226] width 9 height 9
select select "7"
click at [410, 366] on span "25" at bounding box center [407, 366] width 25 height 25
type input "Aug 25, 2025"
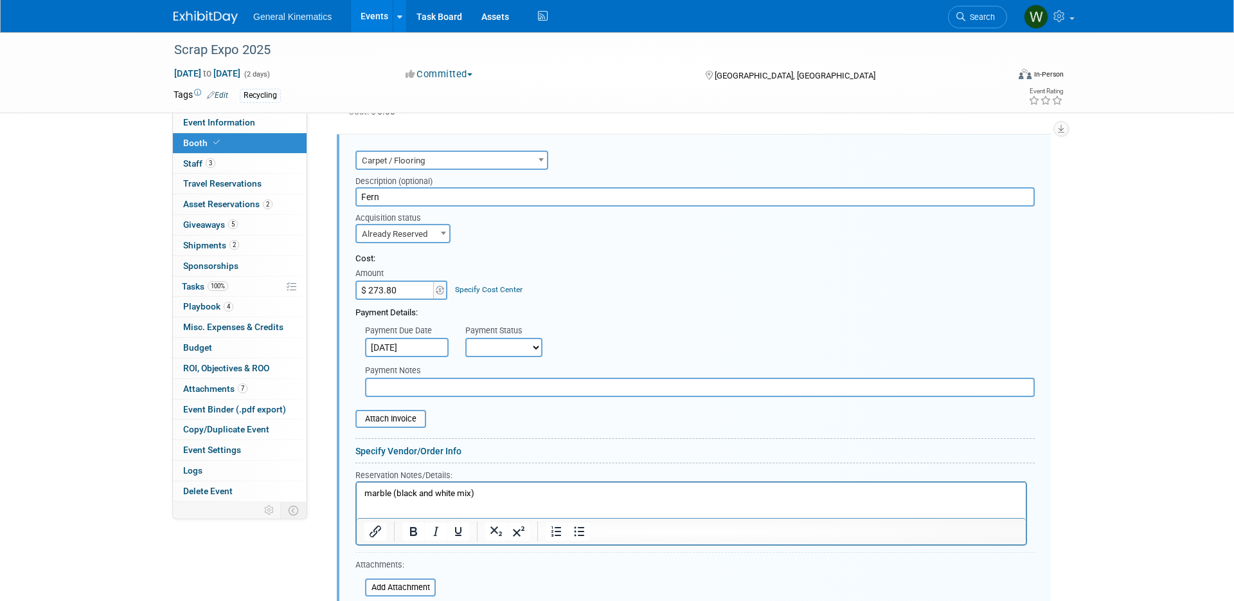
scroll to position [743, 0]
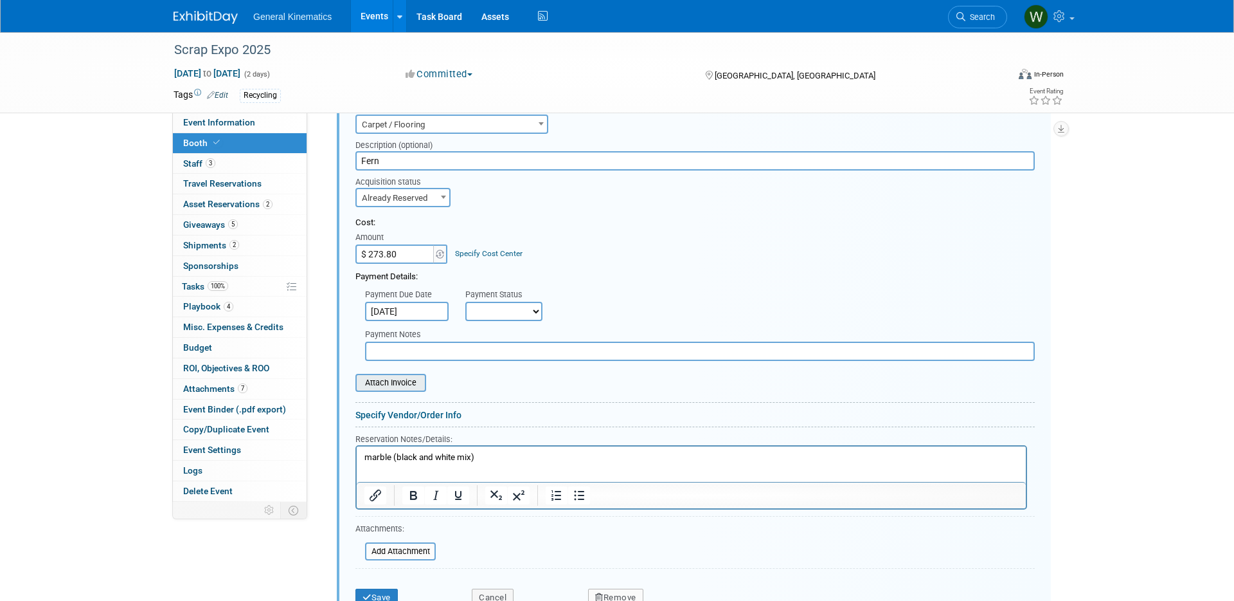
click at [375, 375] on input "file" at bounding box center [348, 382] width 153 height 15
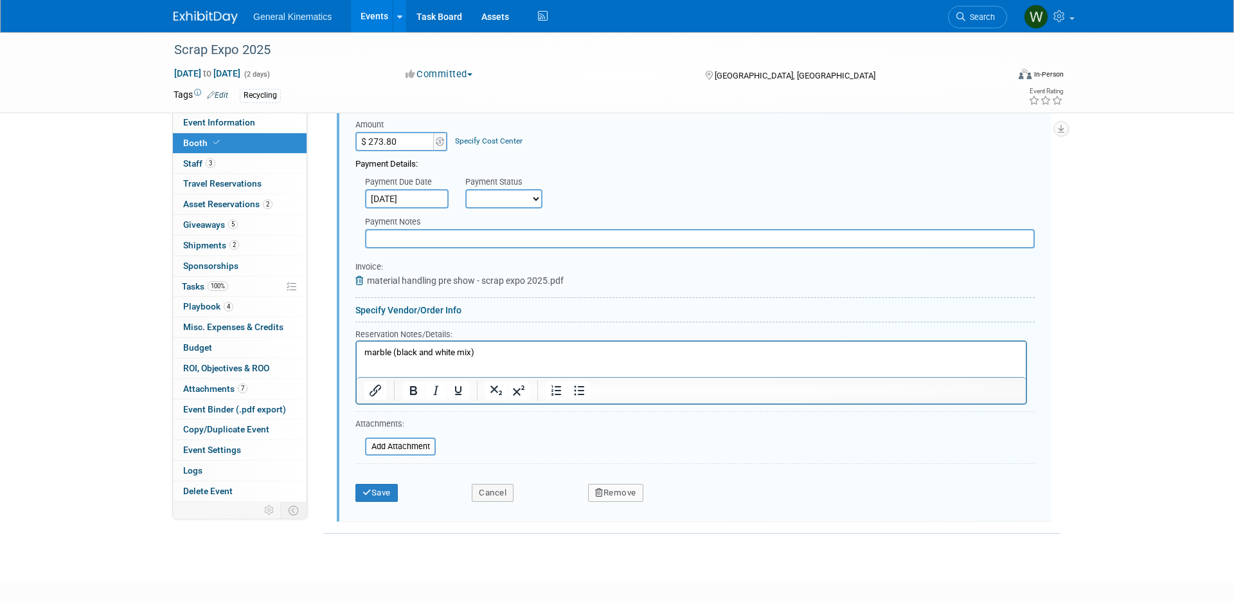
scroll to position [877, 0]
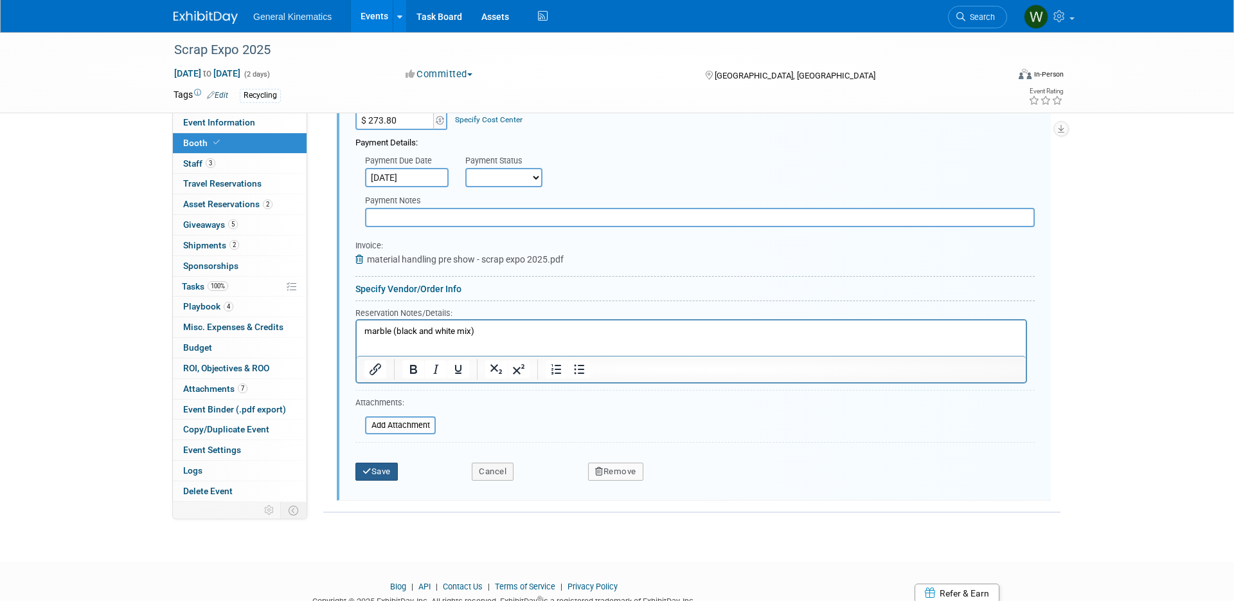
drag, startPoint x: 369, startPoint y: 473, endPoint x: 430, endPoint y: 466, distance: 61.6
click at [369, 473] on icon "submit" at bounding box center [367, 471] width 9 height 8
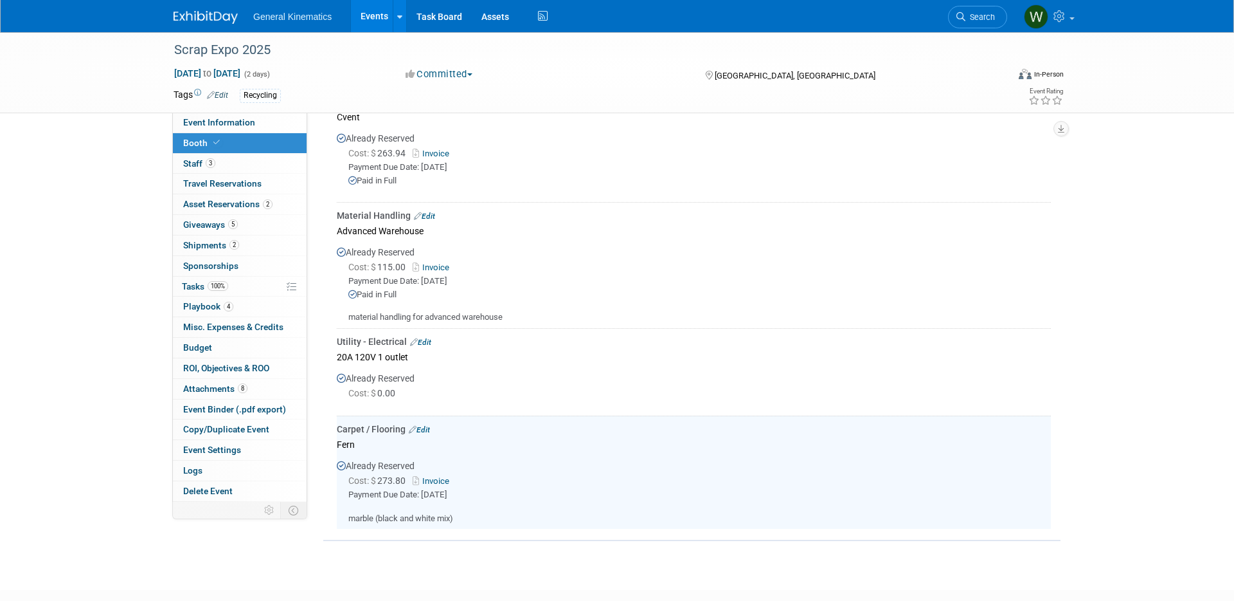
scroll to position [427, 0]
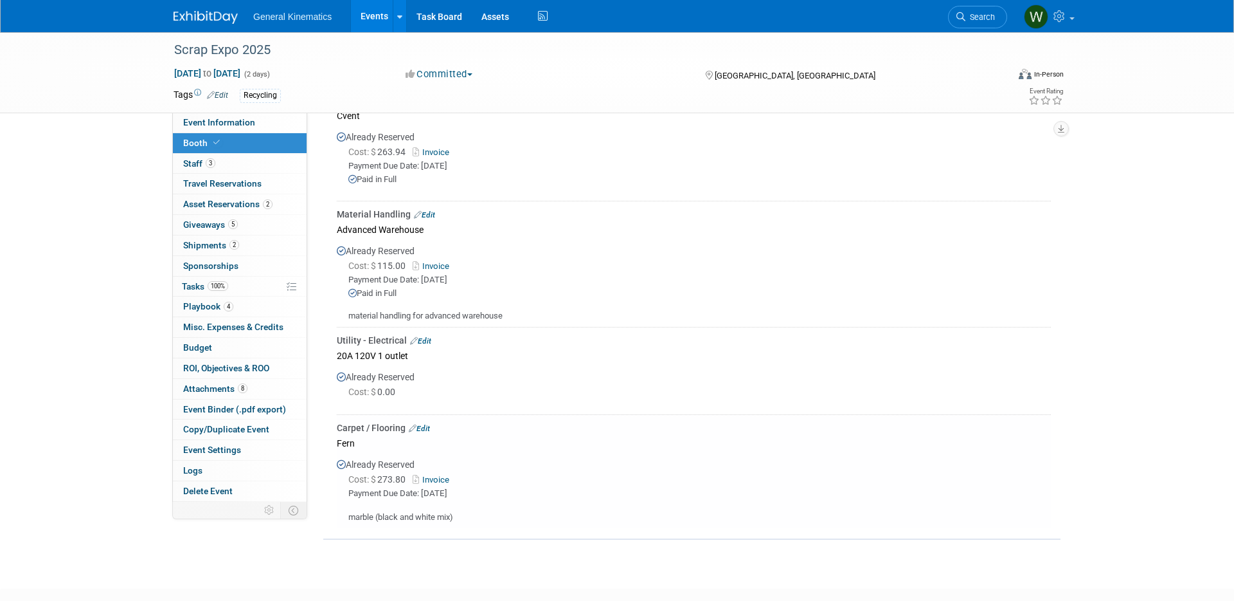
click at [424, 213] on link "Edit" at bounding box center [424, 214] width 21 height 9
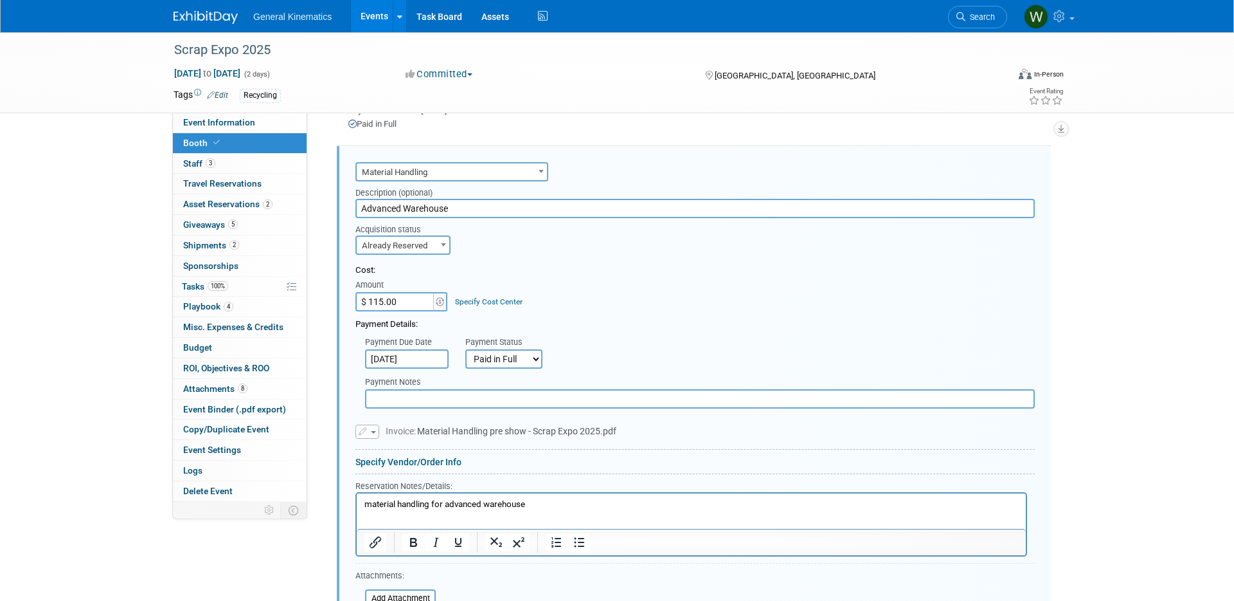
scroll to position [0, 0]
click at [397, 299] on input "$ 115.00" at bounding box center [396, 301] width 80 height 19
click at [396, 298] on input "$ 115.00" at bounding box center [396, 301] width 80 height 19
type input "$ 115.50"
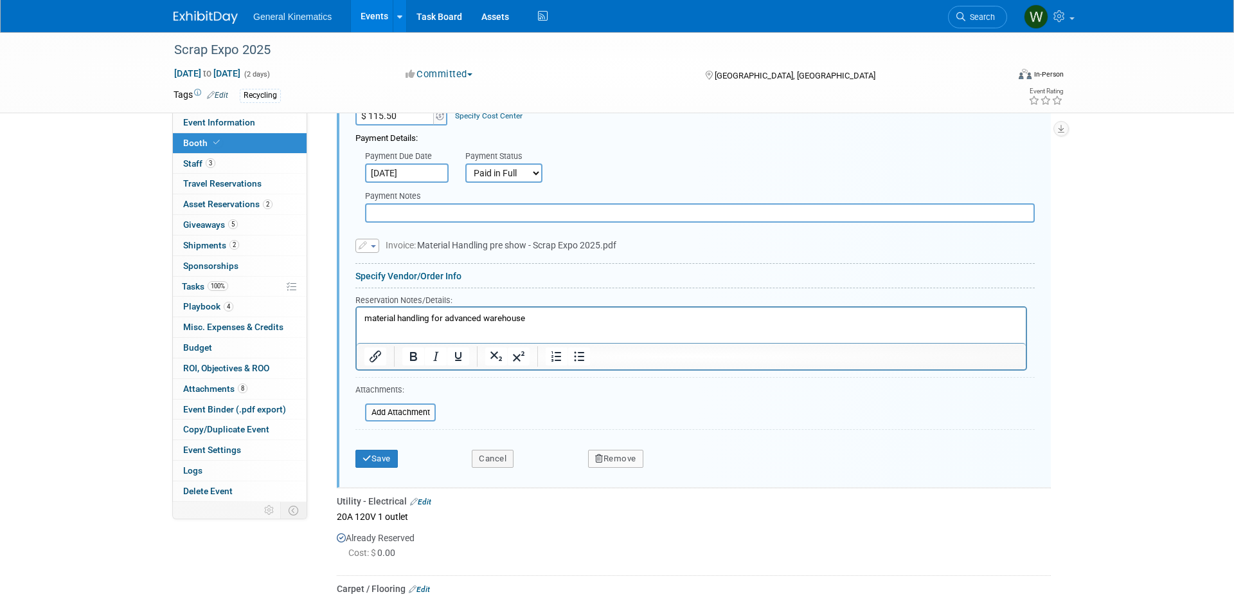
scroll to position [672, 0]
click at [385, 453] on button "Save" at bounding box center [377, 455] width 42 height 18
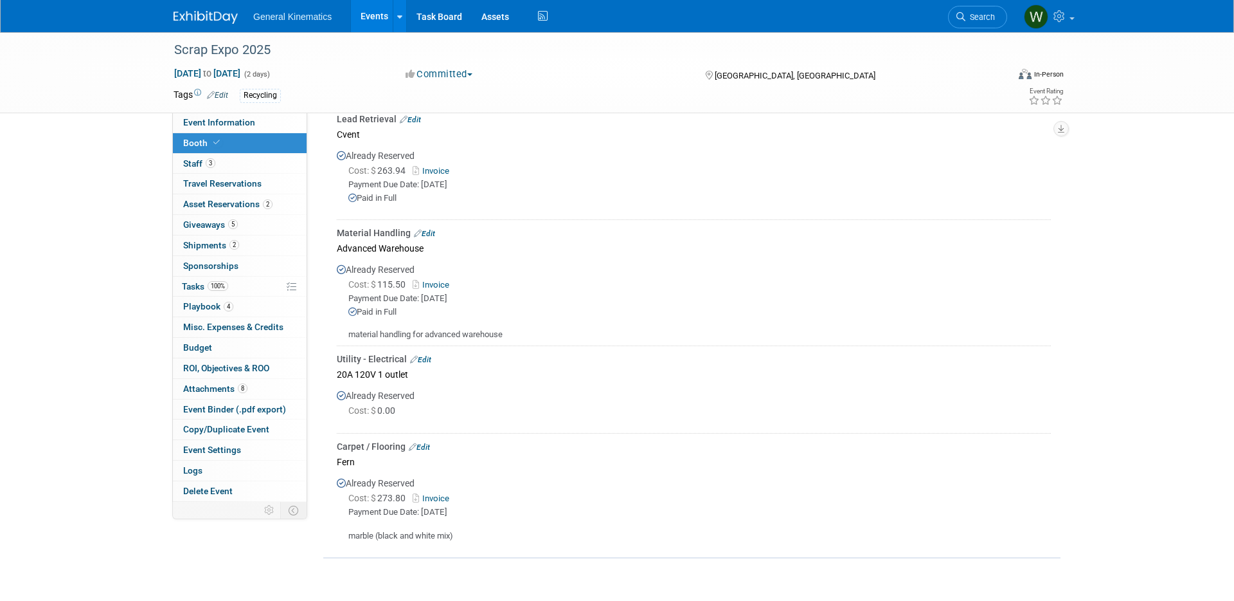
scroll to position [406, 0]
click at [426, 361] on link "Edit" at bounding box center [420, 361] width 21 height 9
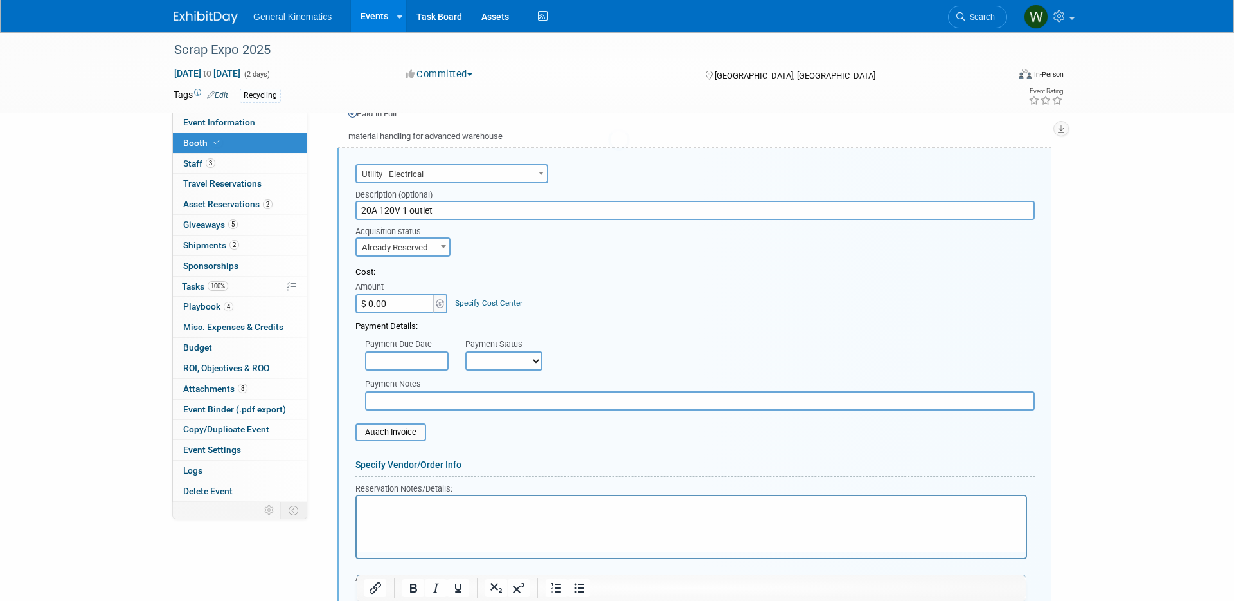
scroll to position [0, 0]
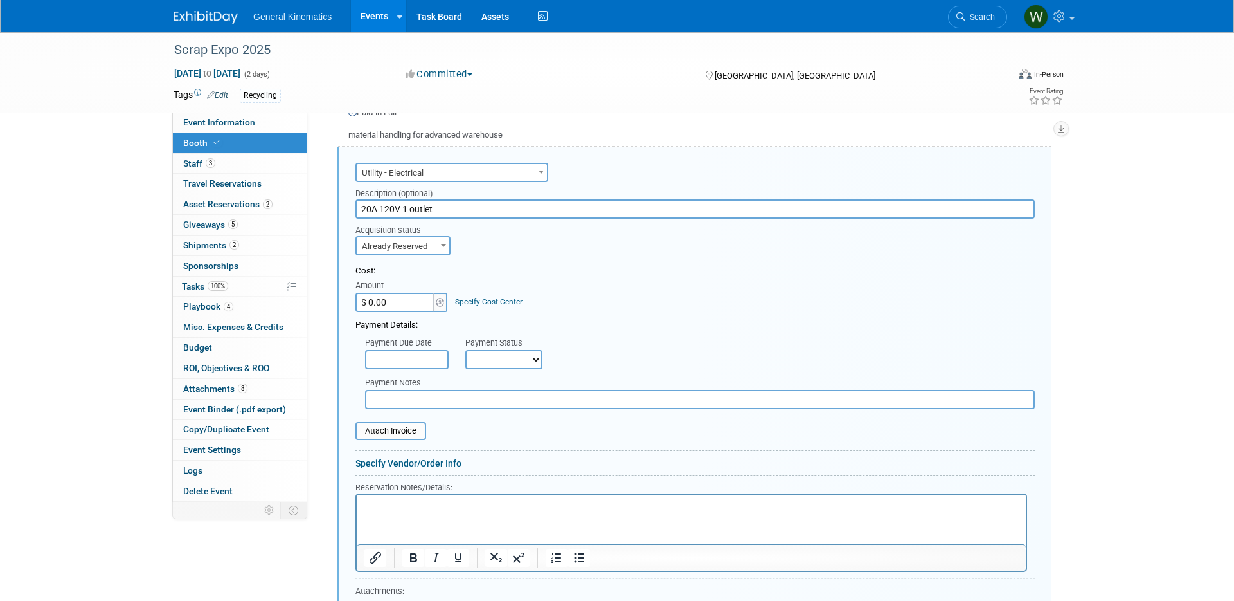
click at [411, 305] on input "$ 0.00" at bounding box center [396, 302] width 80 height 19
click at [412, 305] on input "$ 0.00" at bounding box center [396, 302] width 80 height 19
type input "$ 190.00"
drag, startPoint x: 404, startPoint y: 356, endPoint x: 410, endPoint y: 360, distance: 7.3
click at [404, 356] on input "text" at bounding box center [407, 359] width 84 height 19
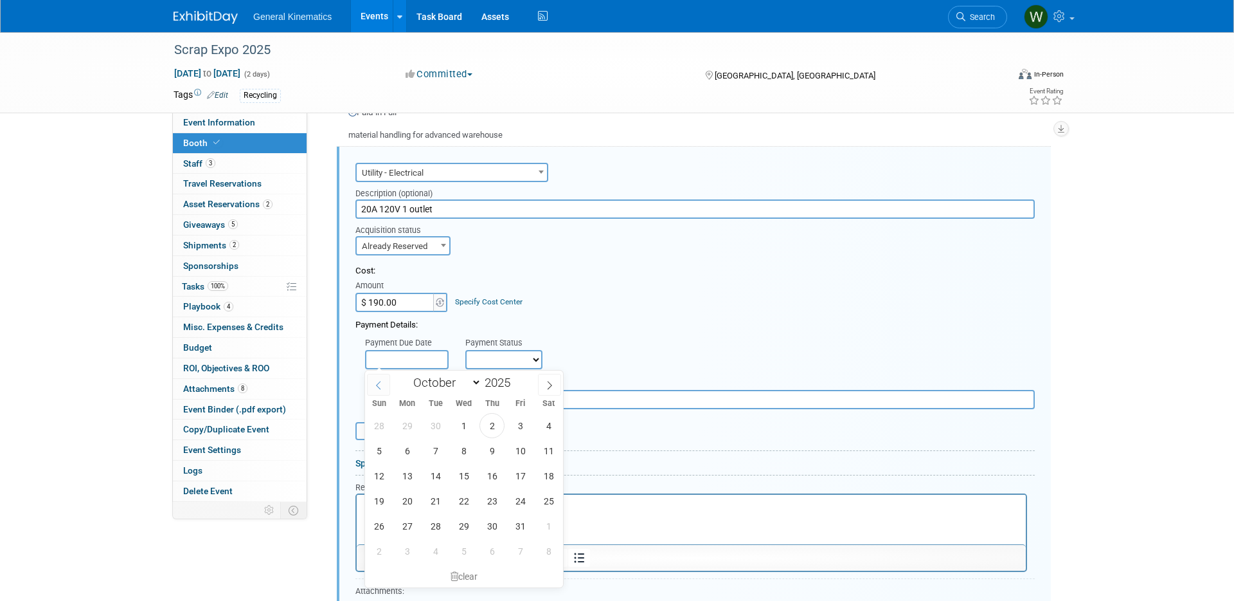
click at [376, 384] on icon at bounding box center [378, 385] width 9 height 9
select select "7"
click at [412, 476] on span "11" at bounding box center [407, 475] width 25 height 25
type input "Aug 11, 2025"
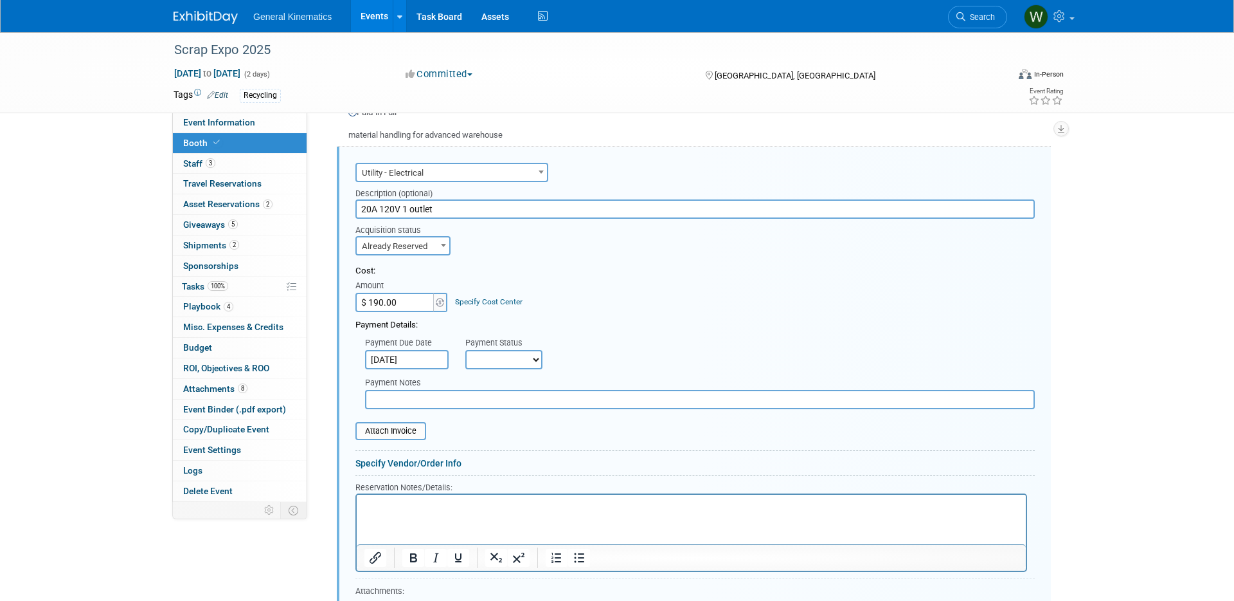
click at [498, 359] on select "Not Paid Yet Partially Paid Paid in Full" at bounding box center [504, 359] width 77 height 19
select select "1"
click at [466, 350] on select "Not Paid Yet Partially Paid Paid in Full" at bounding box center [504, 359] width 77 height 19
click at [408, 404] on input "text" at bounding box center [700, 399] width 670 height 19
type input "1"
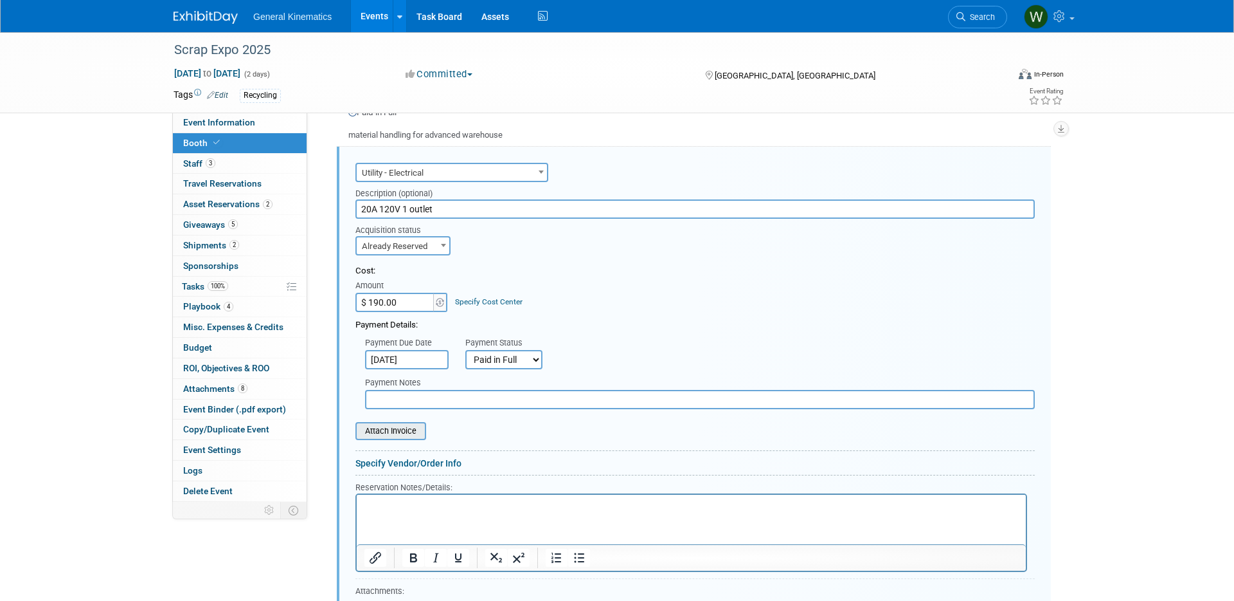
click at [400, 428] on input "file" at bounding box center [348, 430] width 153 height 15
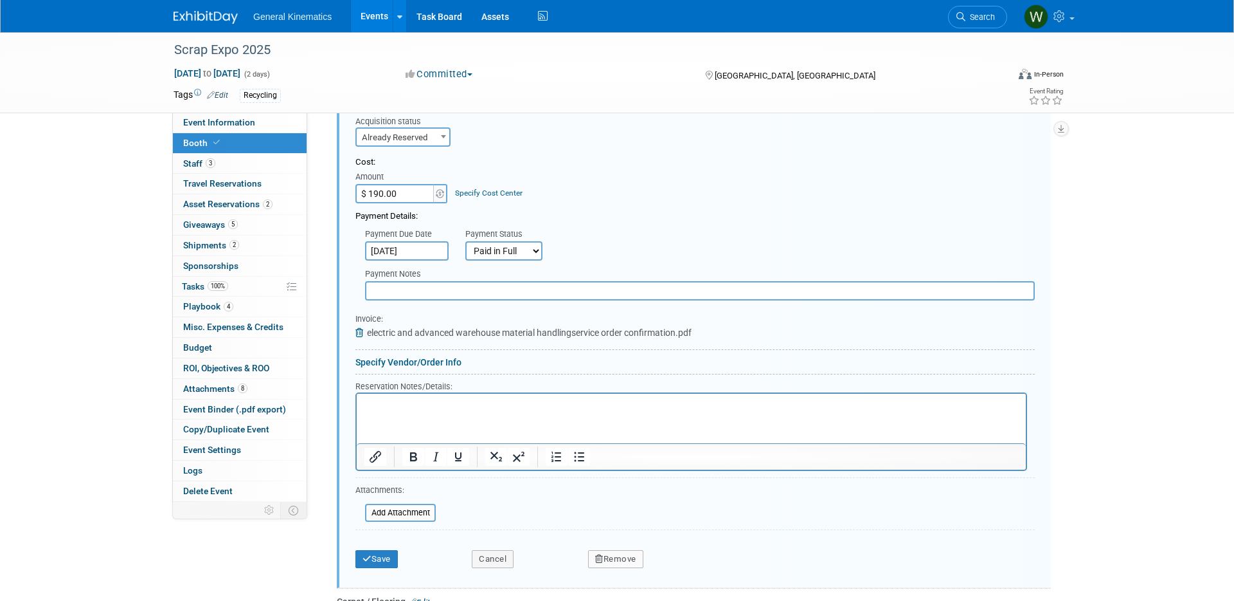
scroll to position [748, 0]
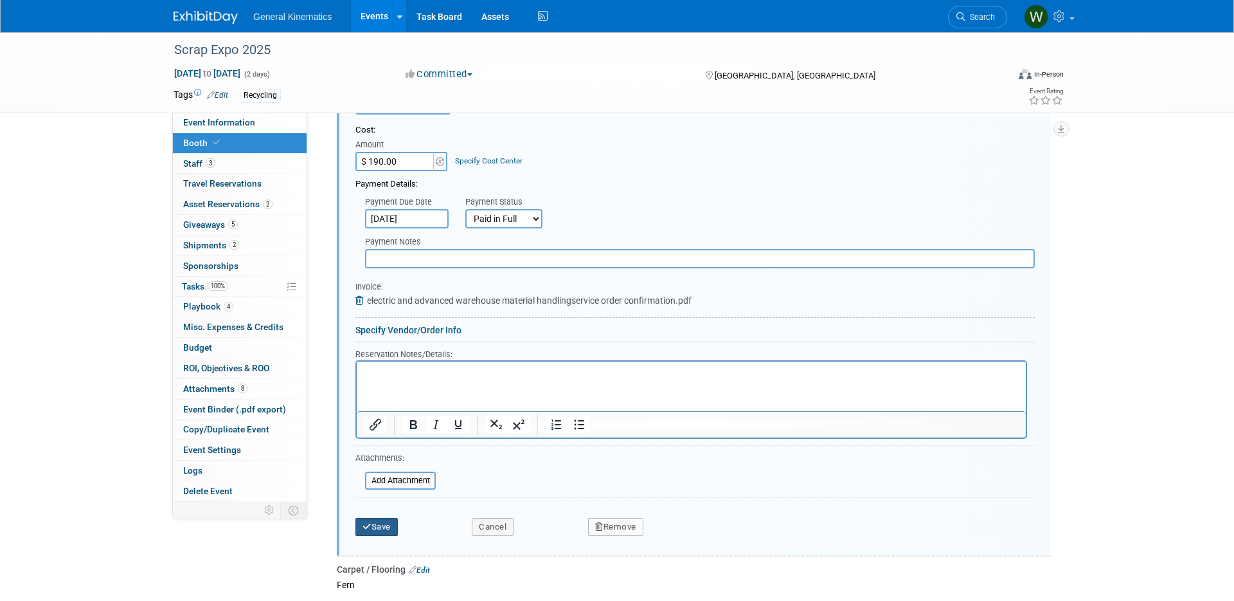
click at [380, 527] on button "Save" at bounding box center [377, 527] width 42 height 18
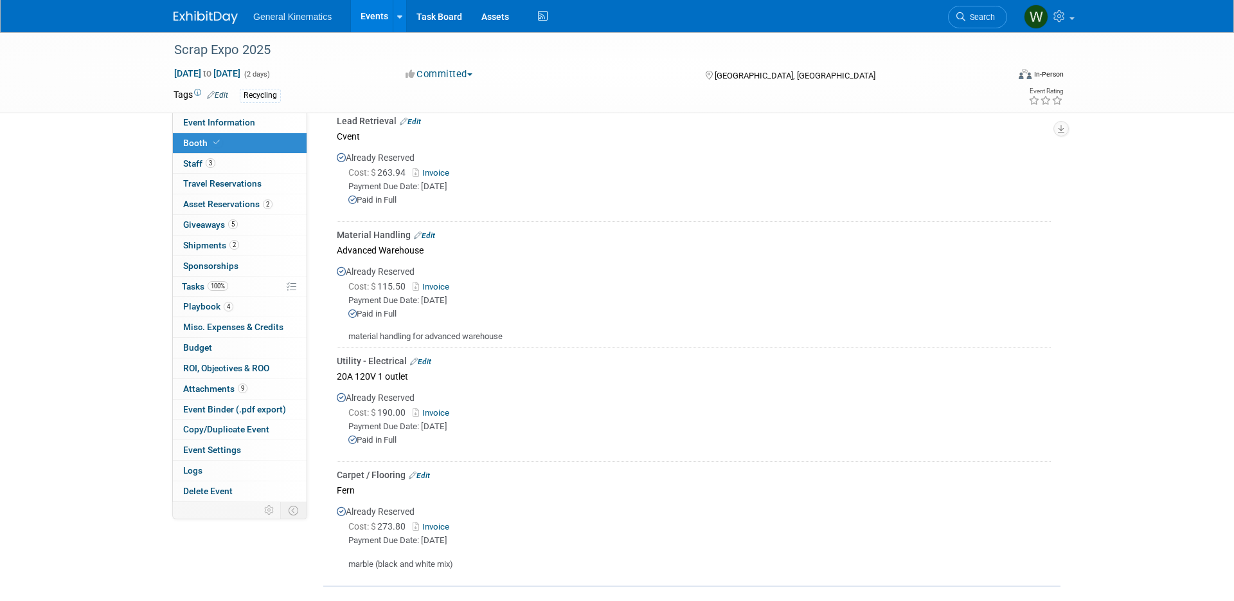
scroll to position [413, 0]
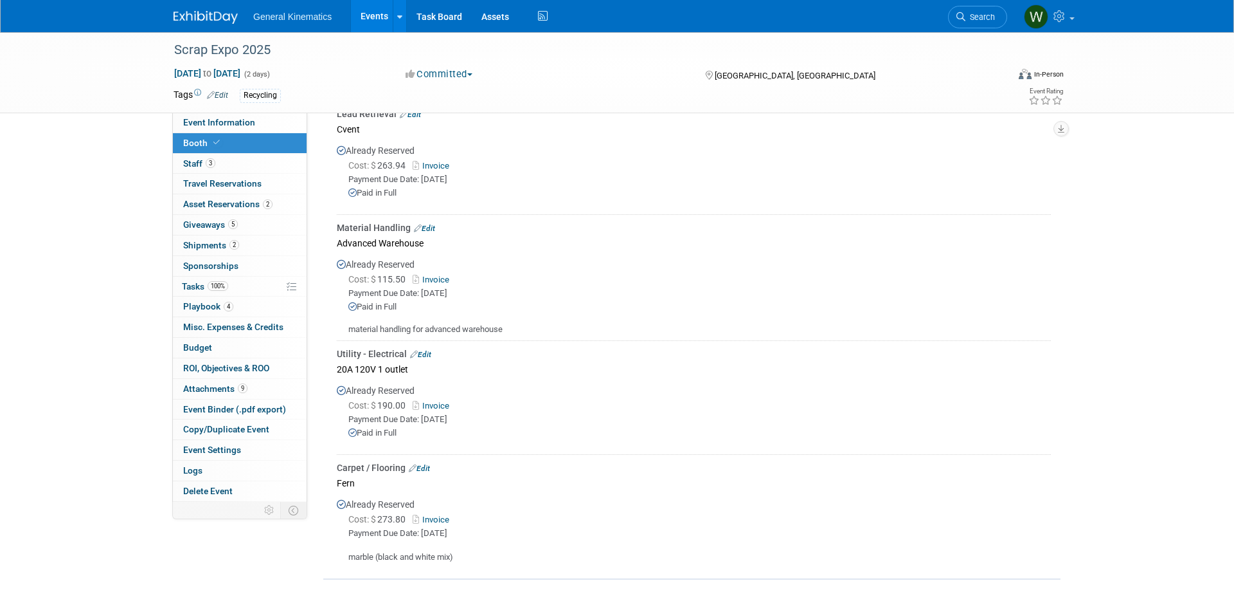
click at [432, 226] on link "Edit" at bounding box center [424, 228] width 21 height 9
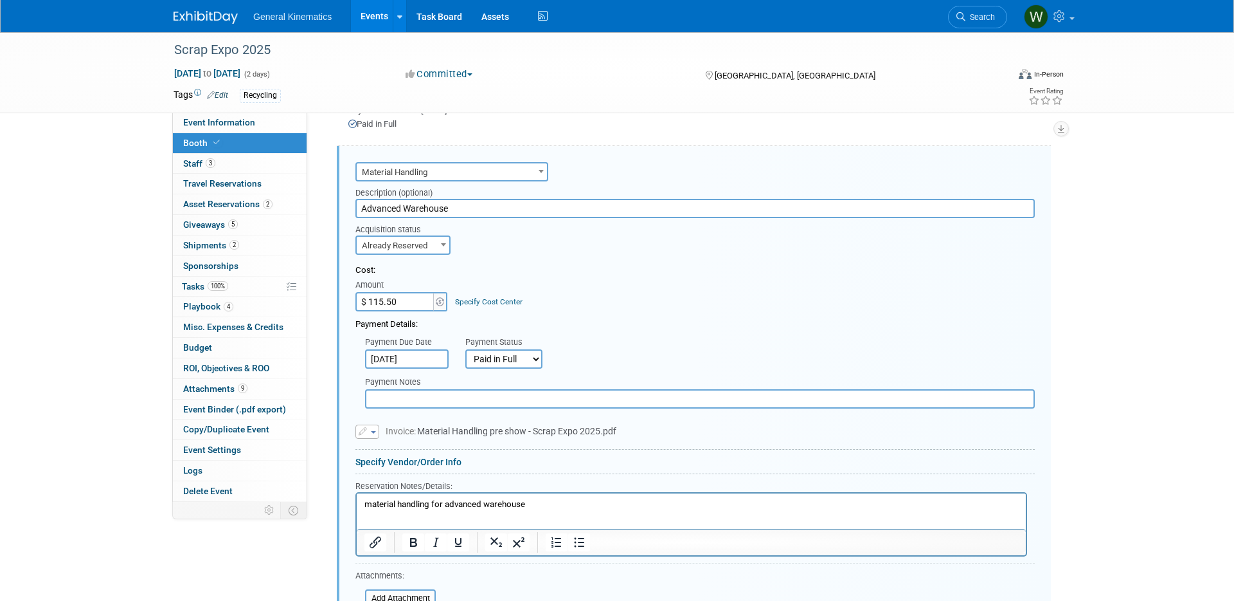
scroll to position [539, 0]
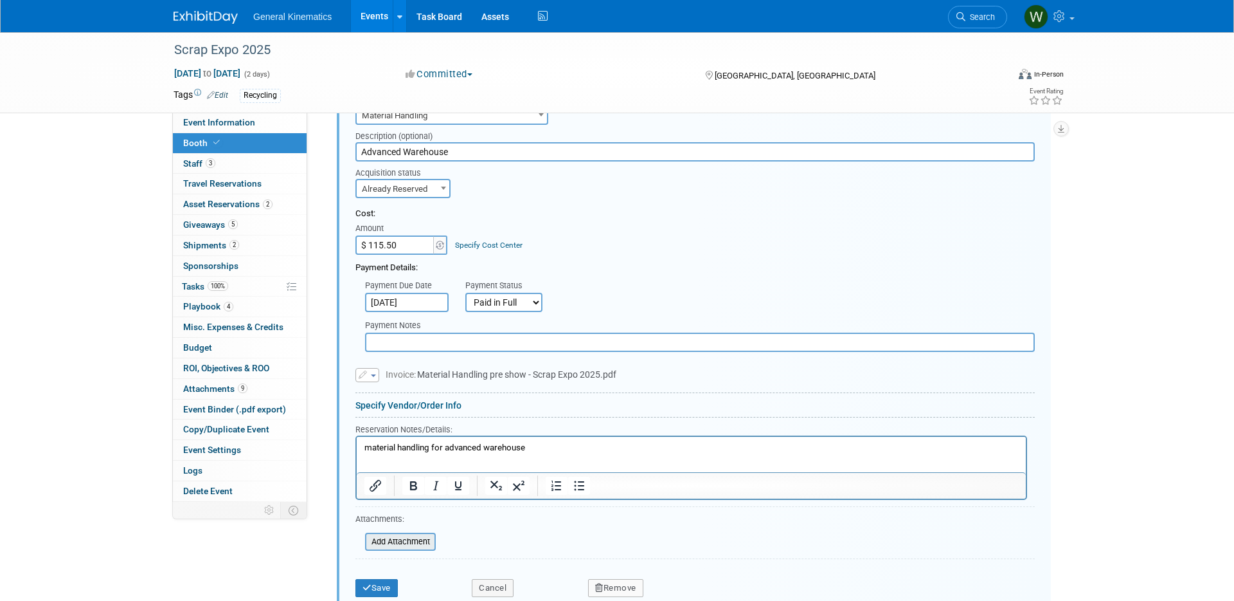
click at [393, 541] on input "file" at bounding box center [358, 541] width 153 height 15
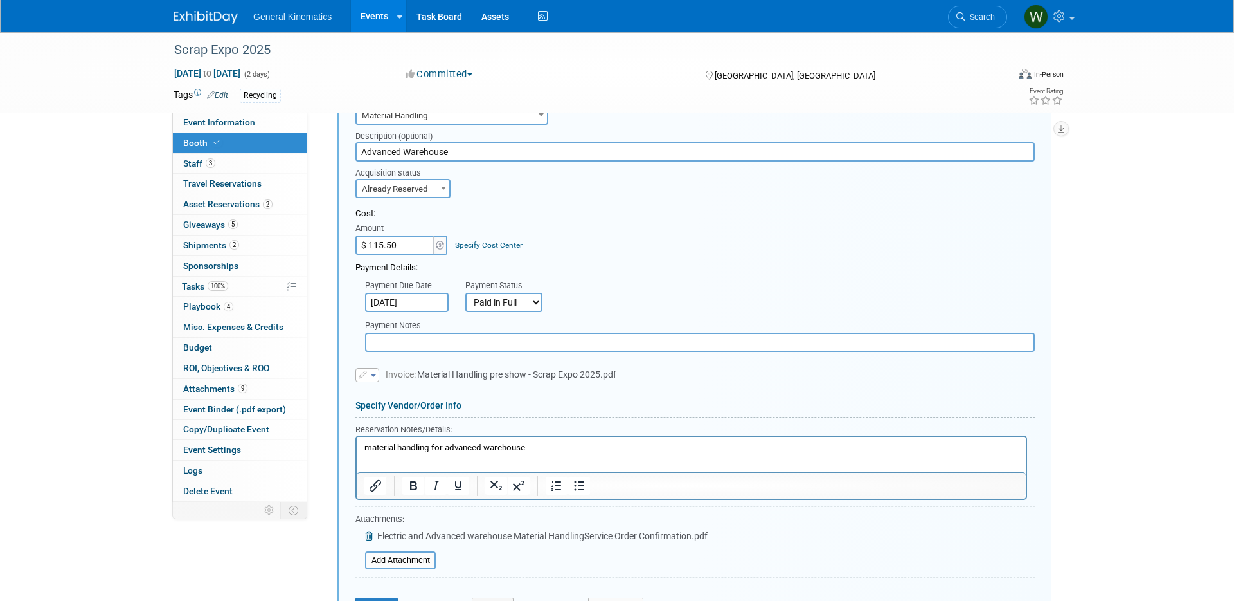
click at [535, 446] on p "material handling for advanced warehouse" at bounding box center [692, 448] width 655 height 12
click at [525, 444] on p "material handling for advanced warehouse + advanced warehouse fee" at bounding box center [692, 448] width 655 height 12
click at [684, 442] on p "material handling for advanced warehouse (115.50) + advanced warehouse fee" at bounding box center [692, 448] width 655 height 12
drag, startPoint x: 653, startPoint y: 446, endPoint x: 660, endPoint y: 439, distance: 10.5
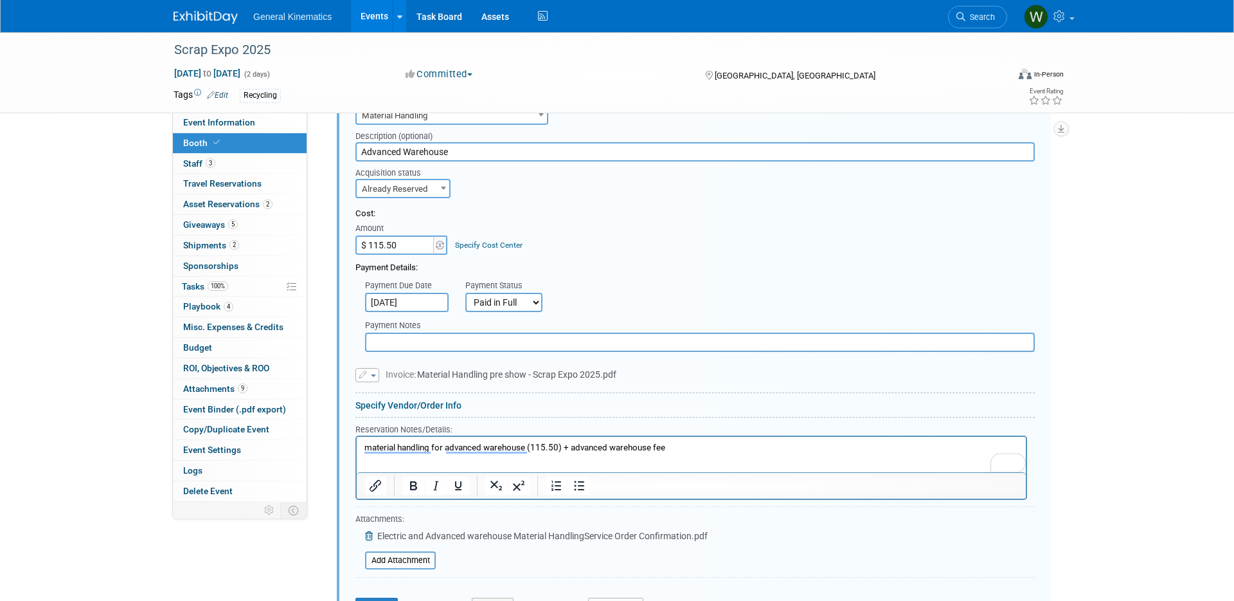
click at [655, 445] on p "material handling for advanced warehouse (115.50) + advanced warehouse fee" at bounding box center [692, 448] width 655 height 12
click at [770, 446] on p "material handling for advanced warehouse (115.50) + advanced warehouse plus CC …" at bounding box center [692, 448] width 655 height 12
click at [409, 235] on input "$ 115.50" at bounding box center [396, 244] width 80 height 19
click at [410, 237] on input "$ 275.00" at bounding box center [396, 244] width 80 height 19
click at [411, 241] on input "$ 275.00" at bounding box center [396, 244] width 80 height 19
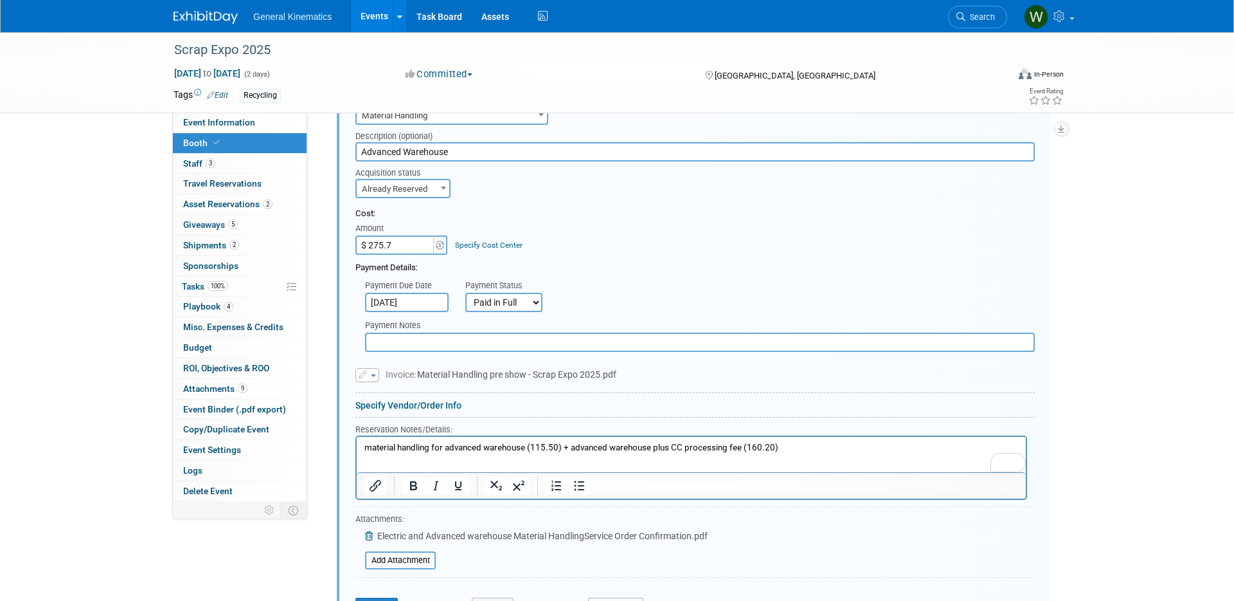
type input "$ 275.70"
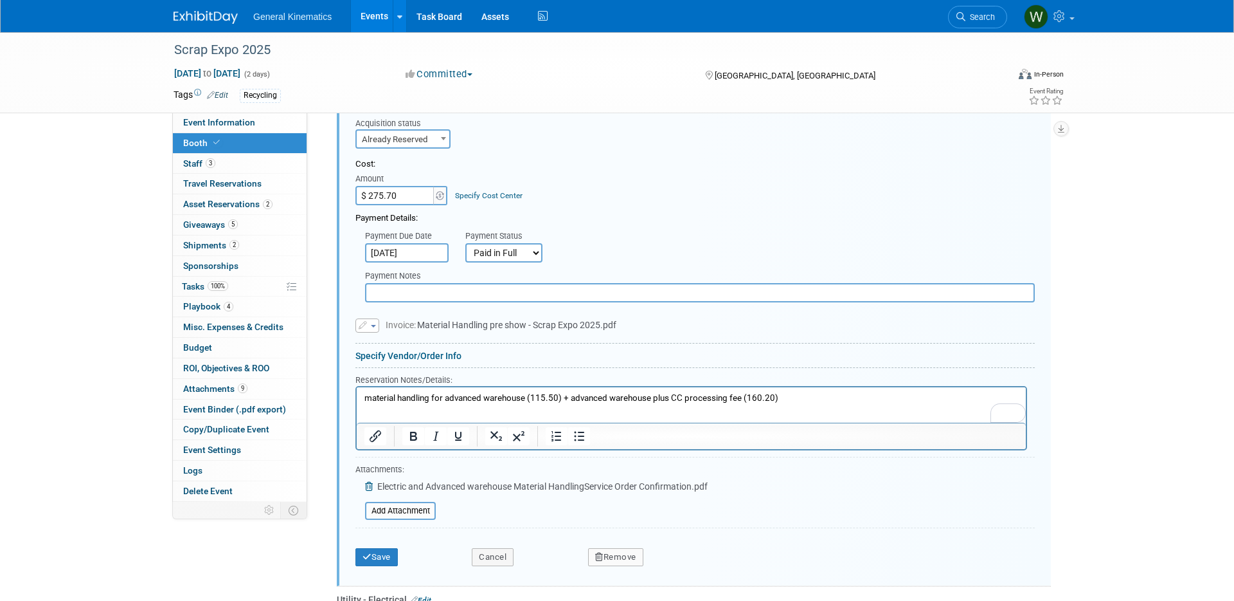
scroll to position [602, 0]
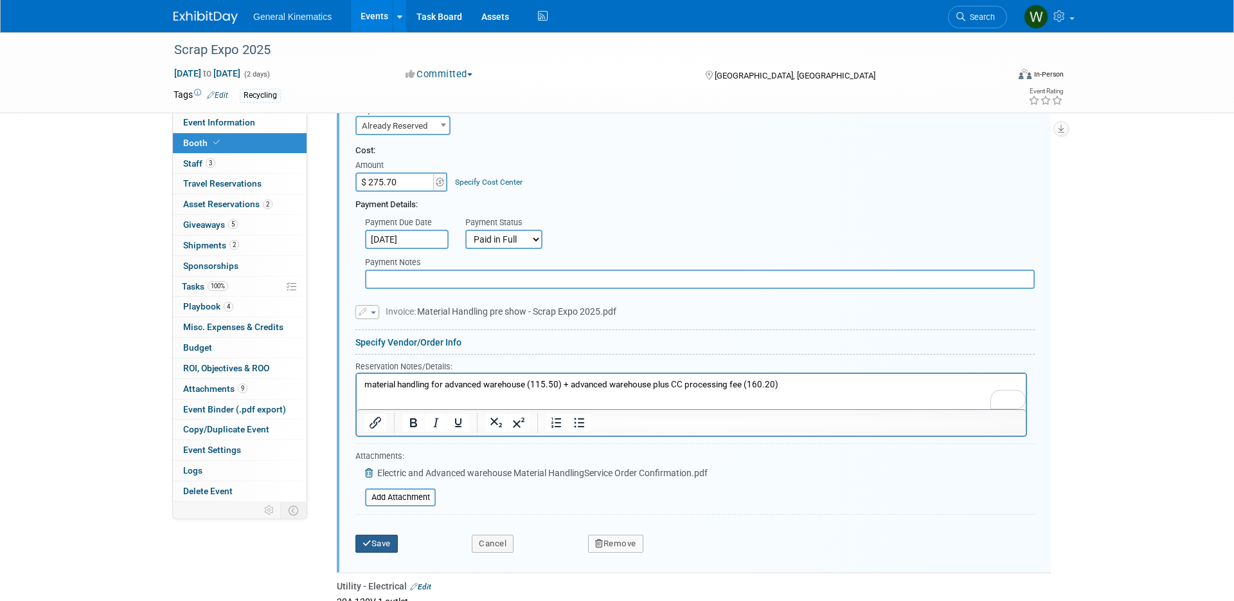
click at [381, 545] on button "Save" at bounding box center [377, 543] width 42 height 18
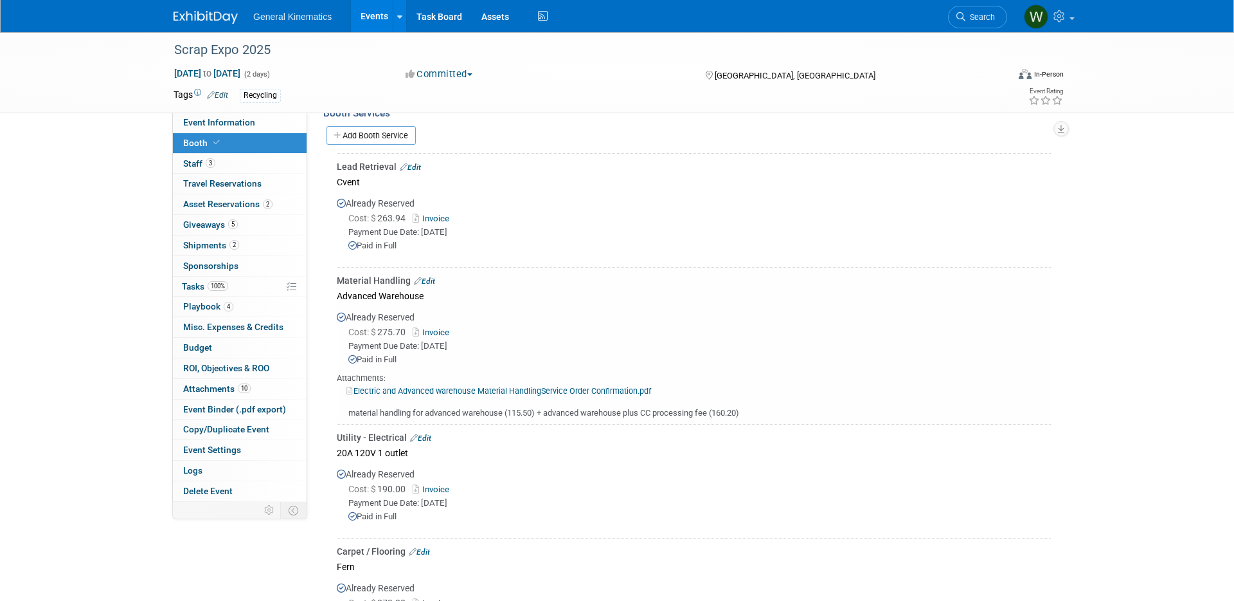
scroll to position [364, 0]
click at [224, 350] on link "Budget" at bounding box center [240, 348] width 134 height 20
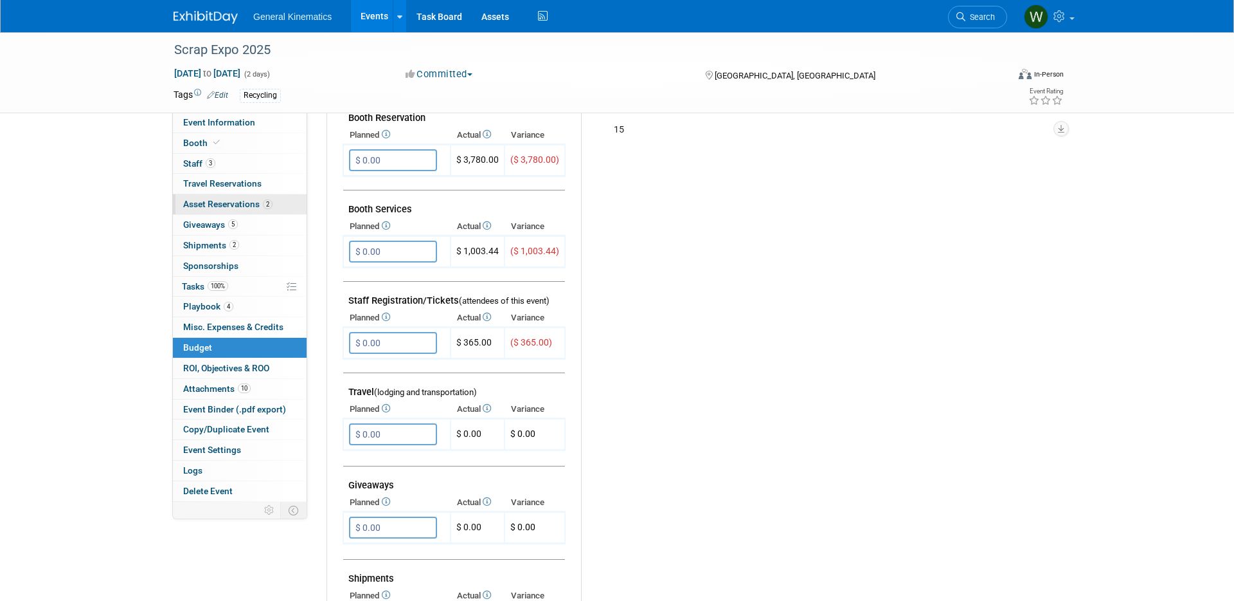
scroll to position [262, 0]
click at [249, 169] on link "3 Staff 3" at bounding box center [240, 164] width 134 height 20
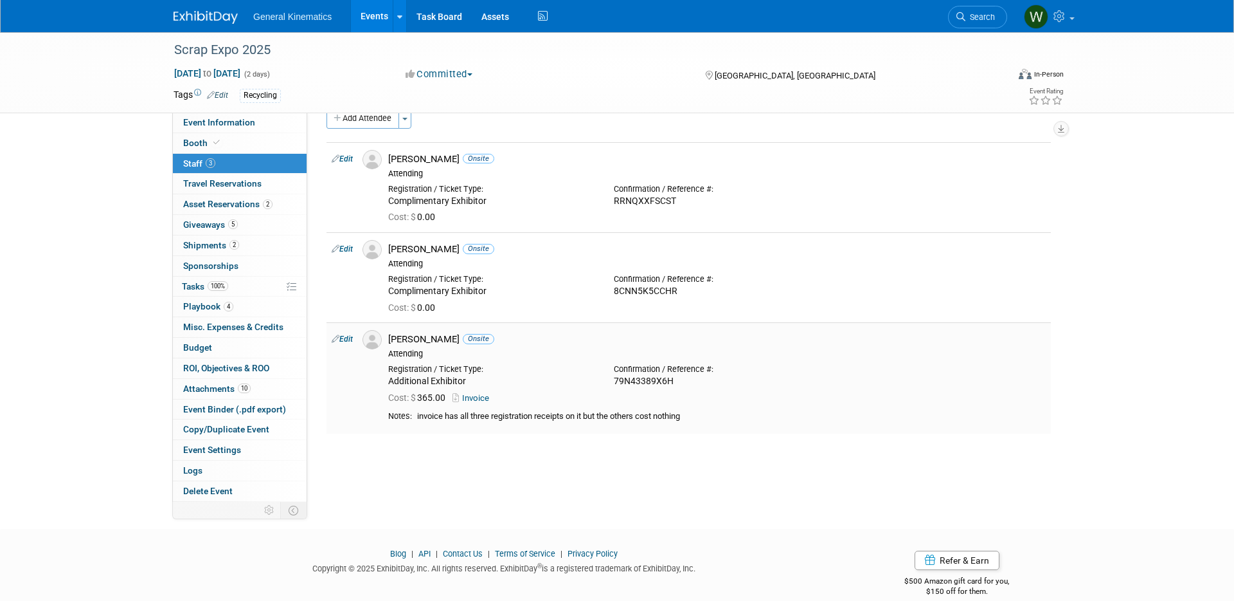
scroll to position [0, 0]
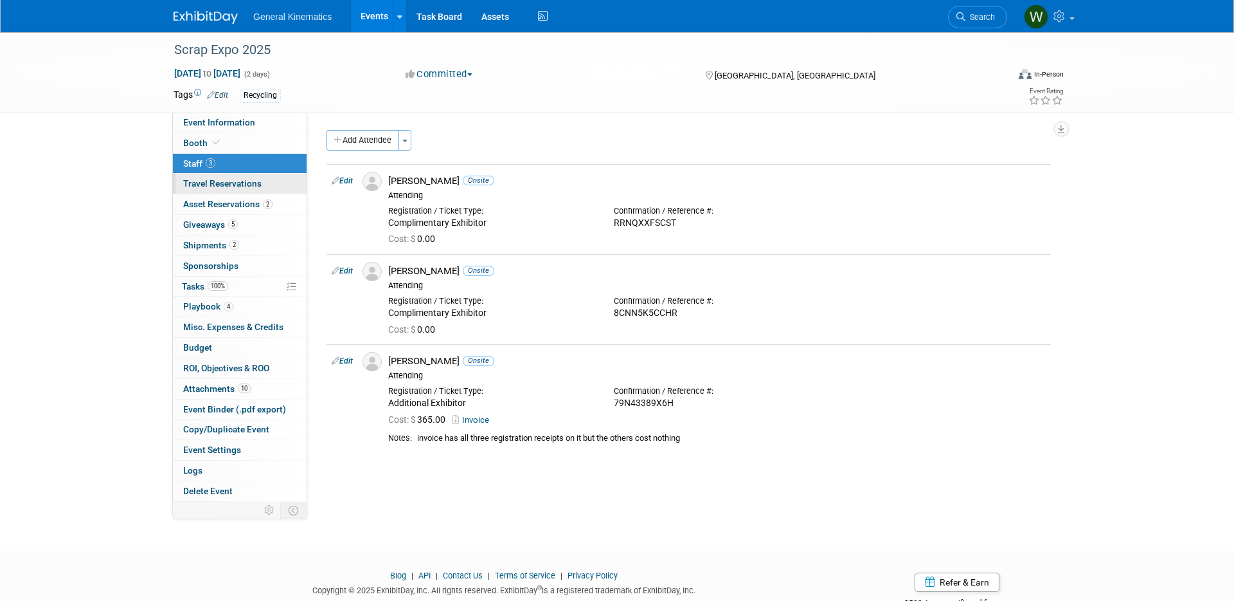
drag, startPoint x: 228, startPoint y: 141, endPoint x: 269, endPoint y: 176, distance: 53.8
click at [228, 141] on link "Booth" at bounding box center [240, 143] width 134 height 20
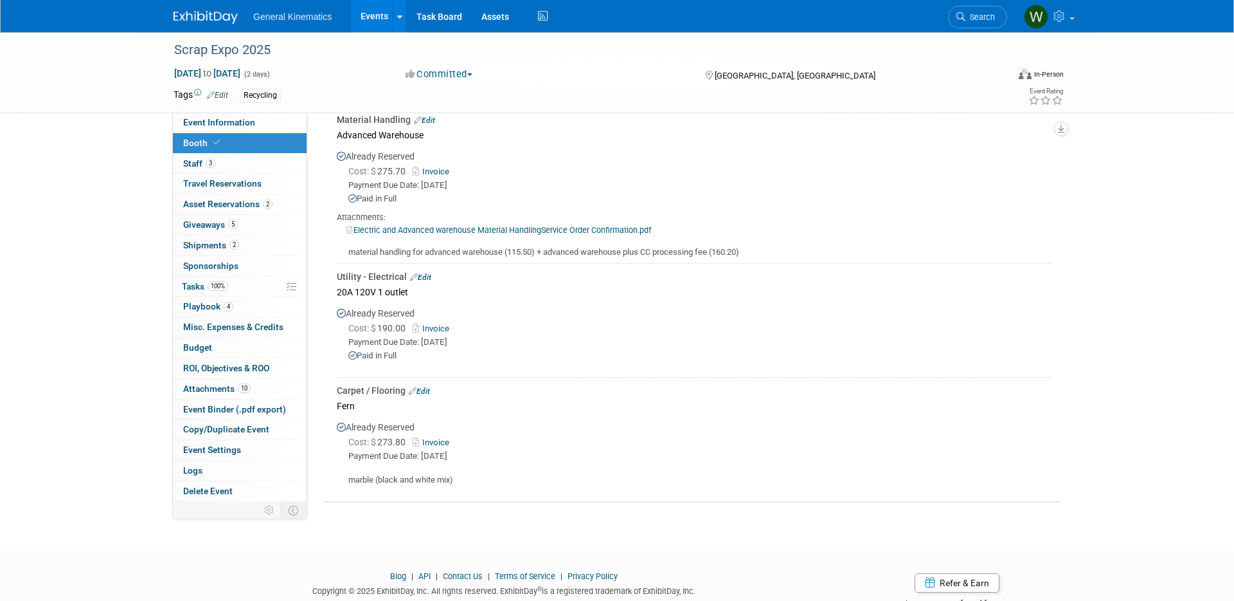
scroll to position [528, 0]
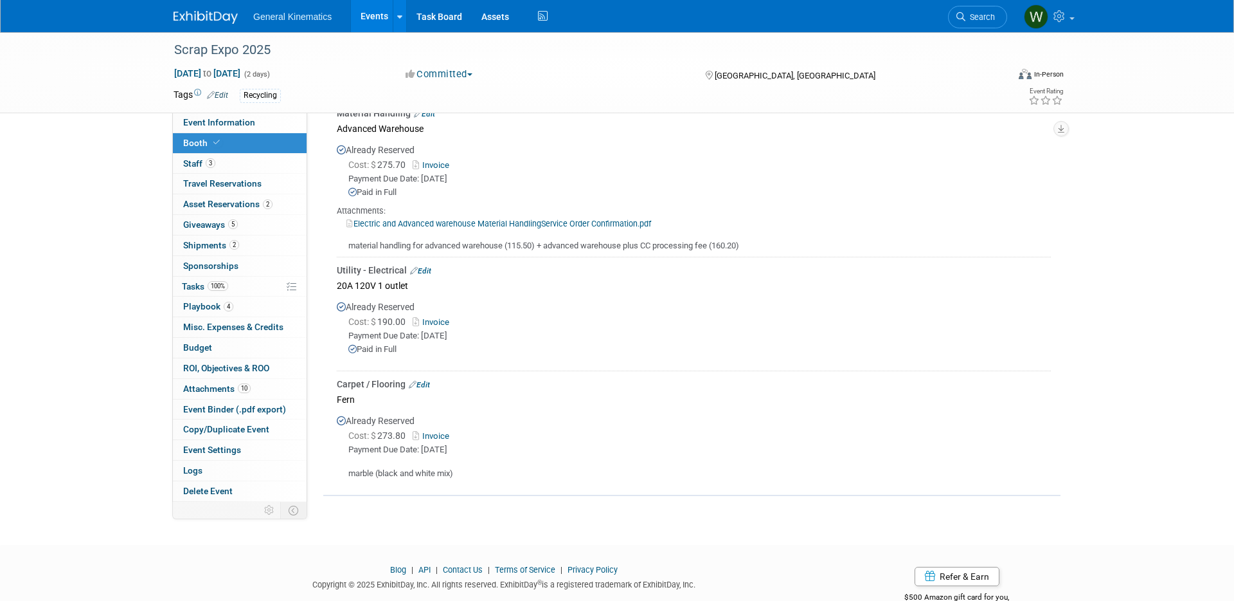
click at [188, 13] on img at bounding box center [206, 17] width 64 height 13
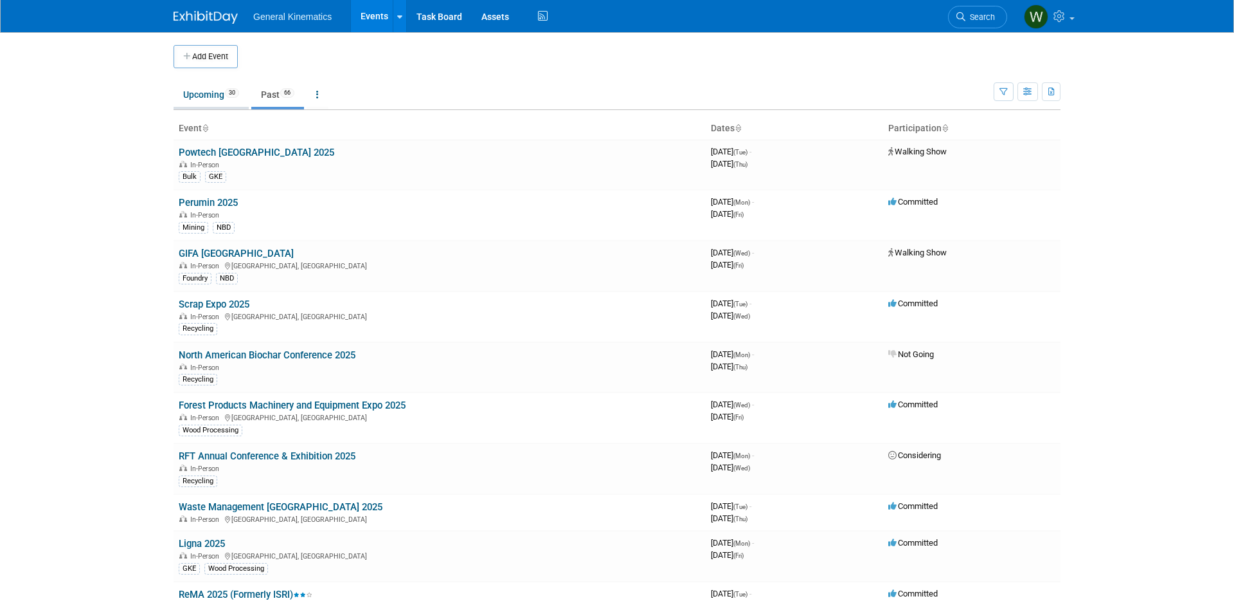
click at [213, 96] on link "Upcoming 30" at bounding box center [211, 94] width 75 height 24
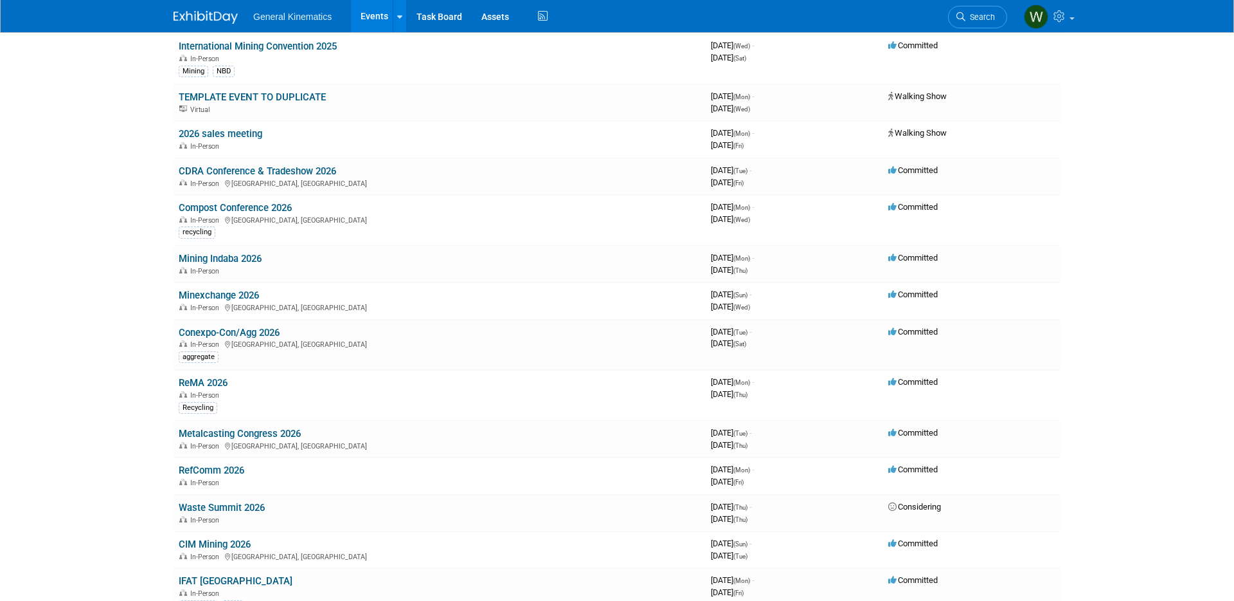
scroll to position [485, 0]
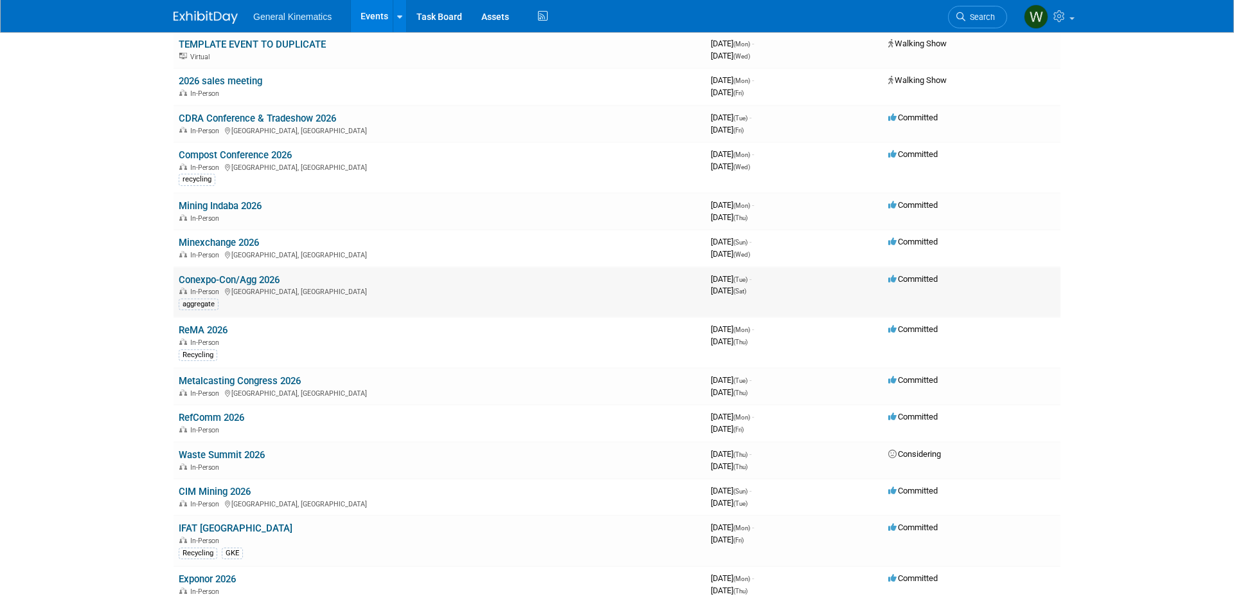
click at [231, 280] on link "Conexpo-Con/Agg 2026" at bounding box center [229, 280] width 101 height 12
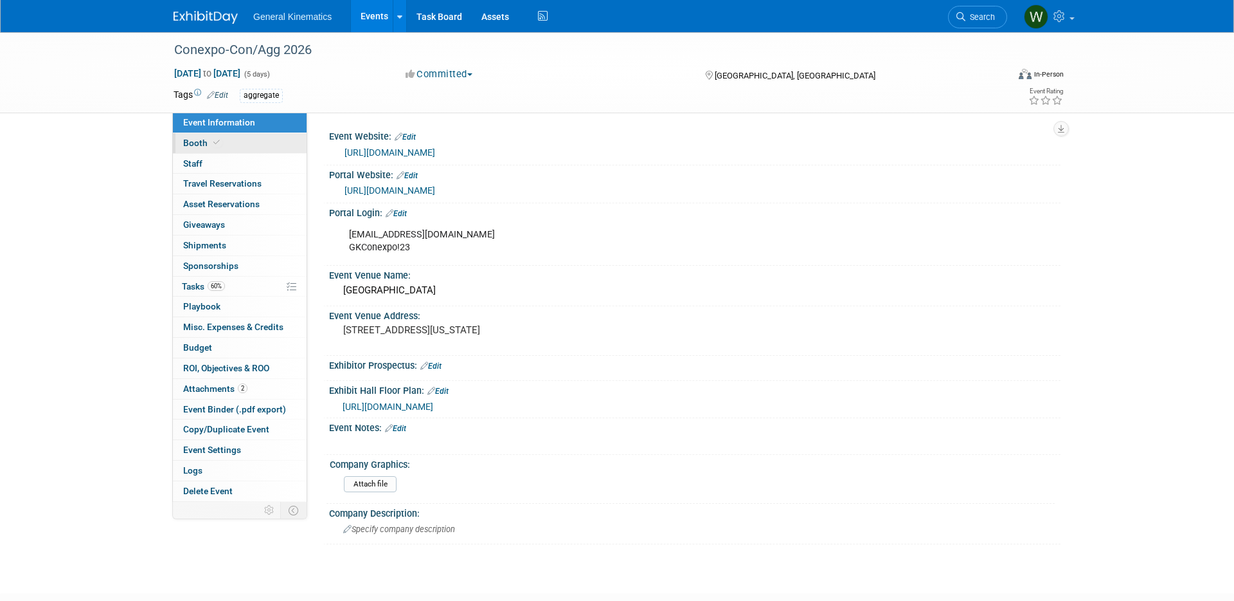
click at [239, 140] on link "Booth" at bounding box center [240, 143] width 134 height 20
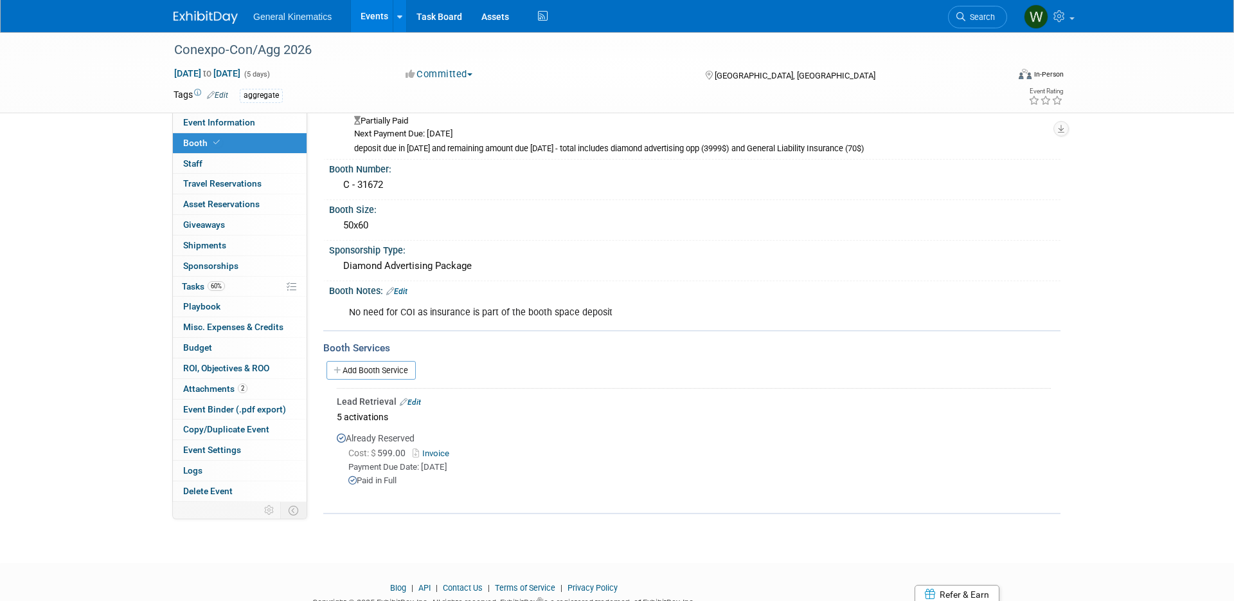
scroll to position [78, 0]
click at [392, 368] on link "Add Booth Service" at bounding box center [371, 368] width 89 height 19
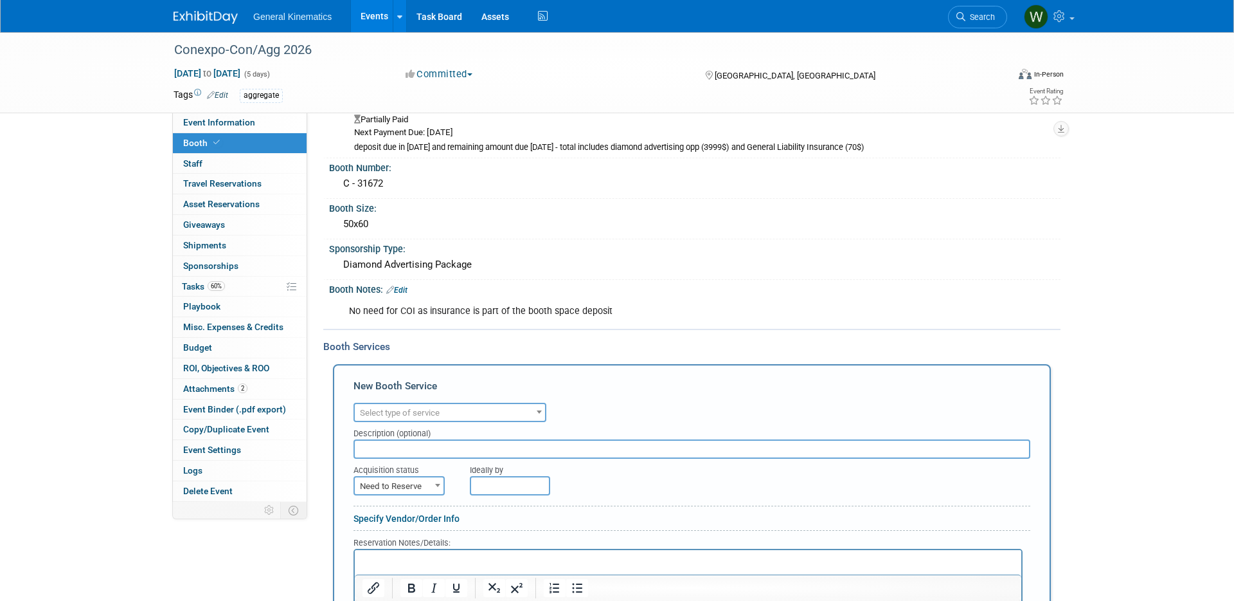
scroll to position [0, 0]
click at [392, 405] on span "Select type of service" at bounding box center [450, 413] width 190 height 18
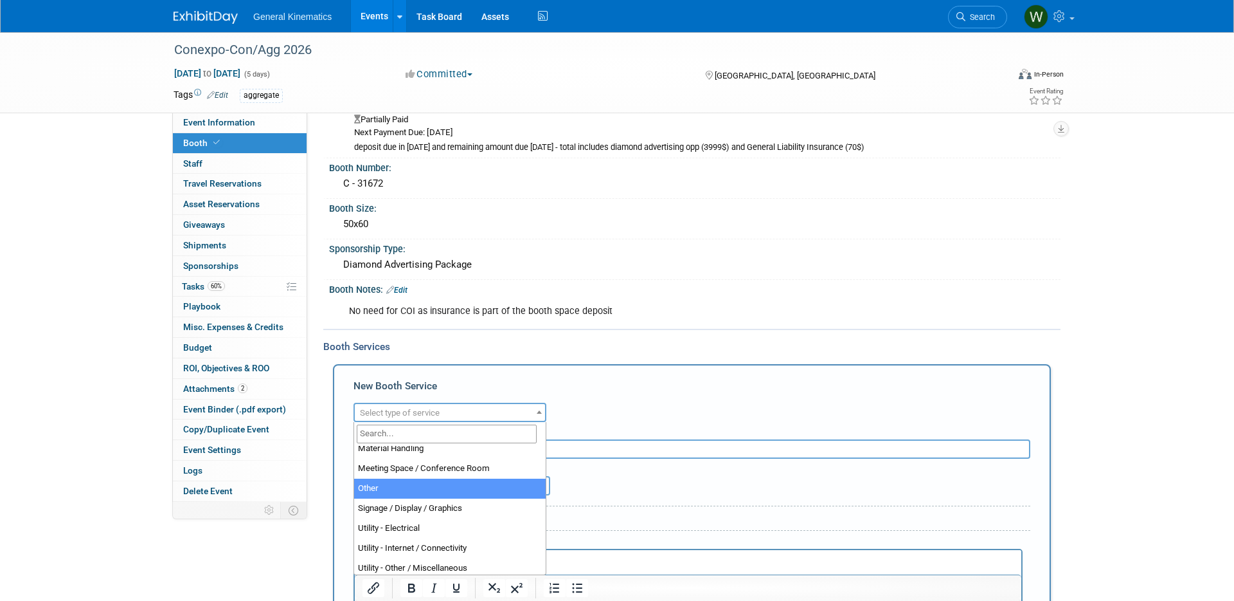
scroll to position [306, 0]
select select "1"
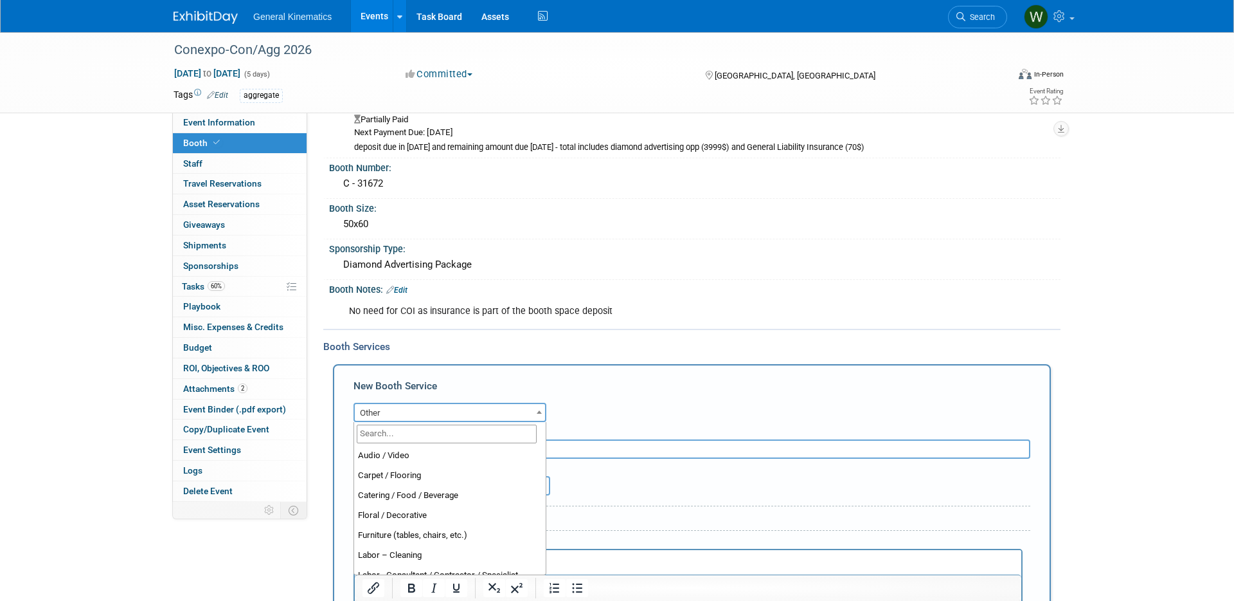
drag, startPoint x: 397, startPoint y: 413, endPoint x: 427, endPoint y: 450, distance: 47.5
click at [397, 413] on span "Other" at bounding box center [450, 413] width 190 height 18
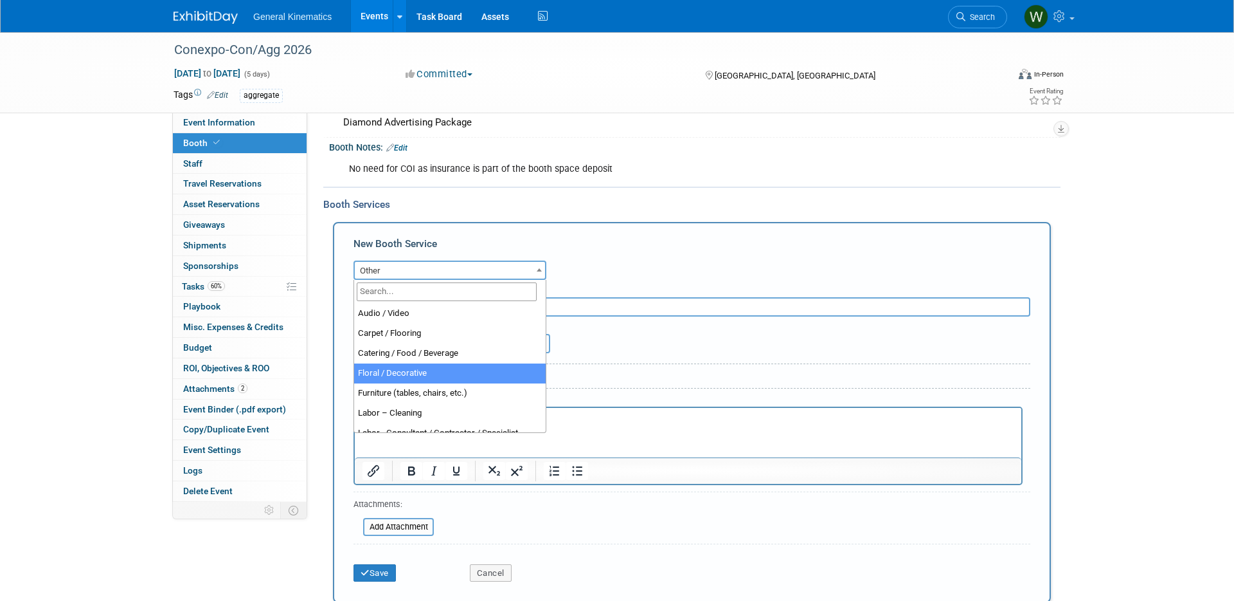
scroll to position [215, 0]
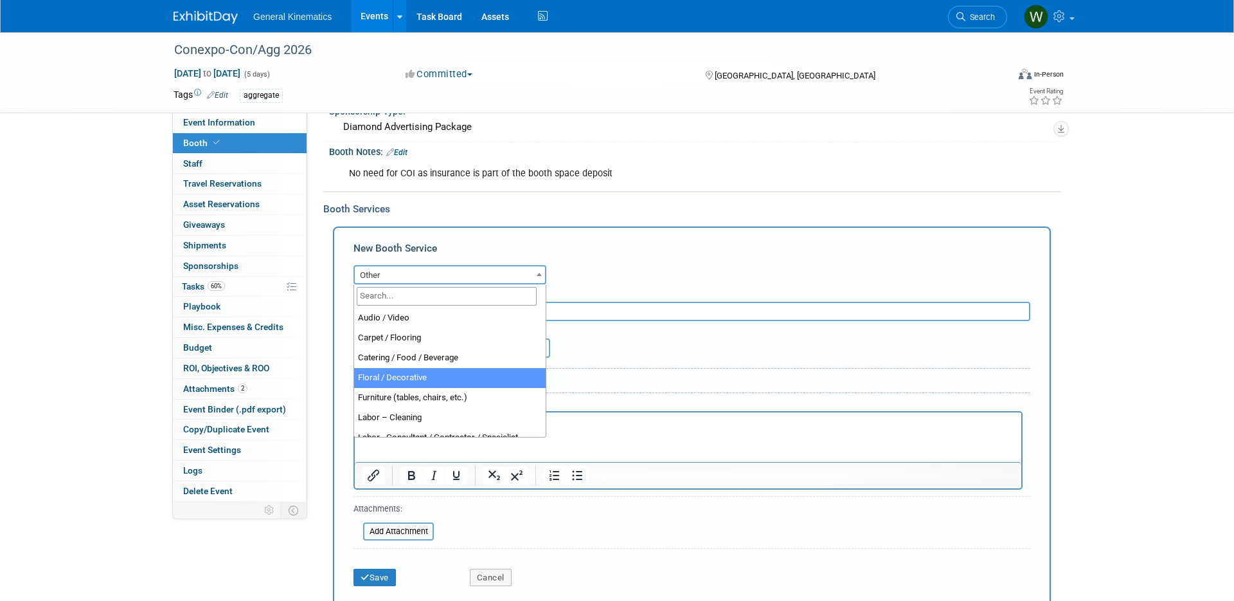
click at [694, 354] on div "Ideally by" at bounding box center [721, 339] width 503 height 37
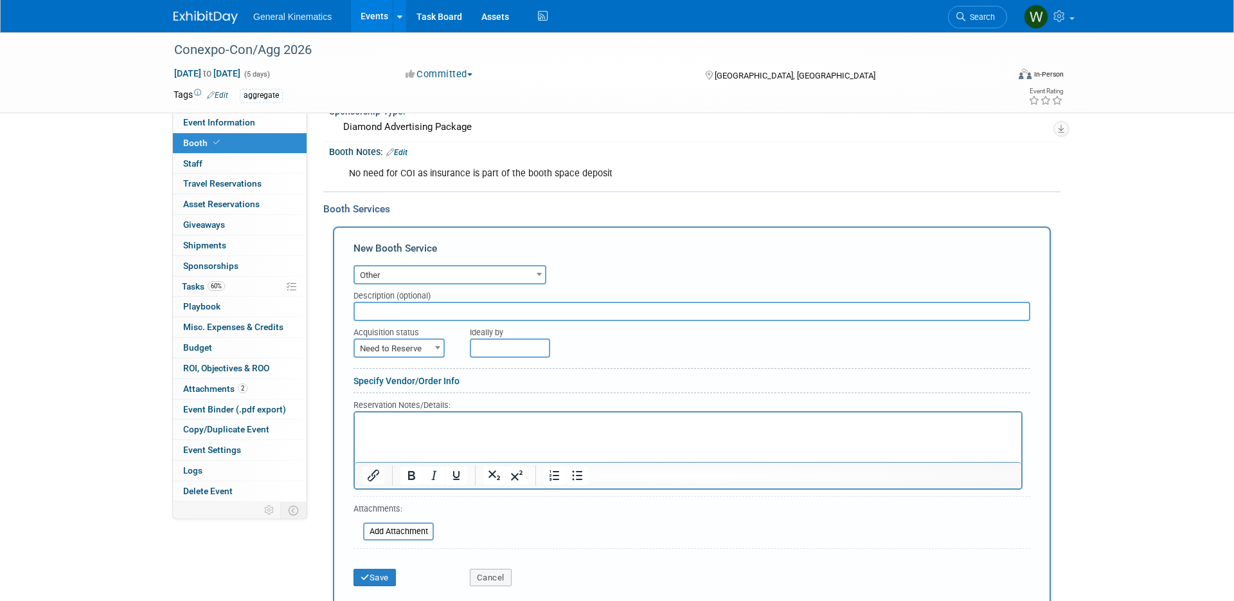
click at [444, 310] on input "text" at bounding box center [692, 311] width 677 height 19
type input "Exhibitor Meeting All Access Recordings"
click at [423, 346] on span "Need to Reserve" at bounding box center [399, 348] width 89 height 18
select select "2"
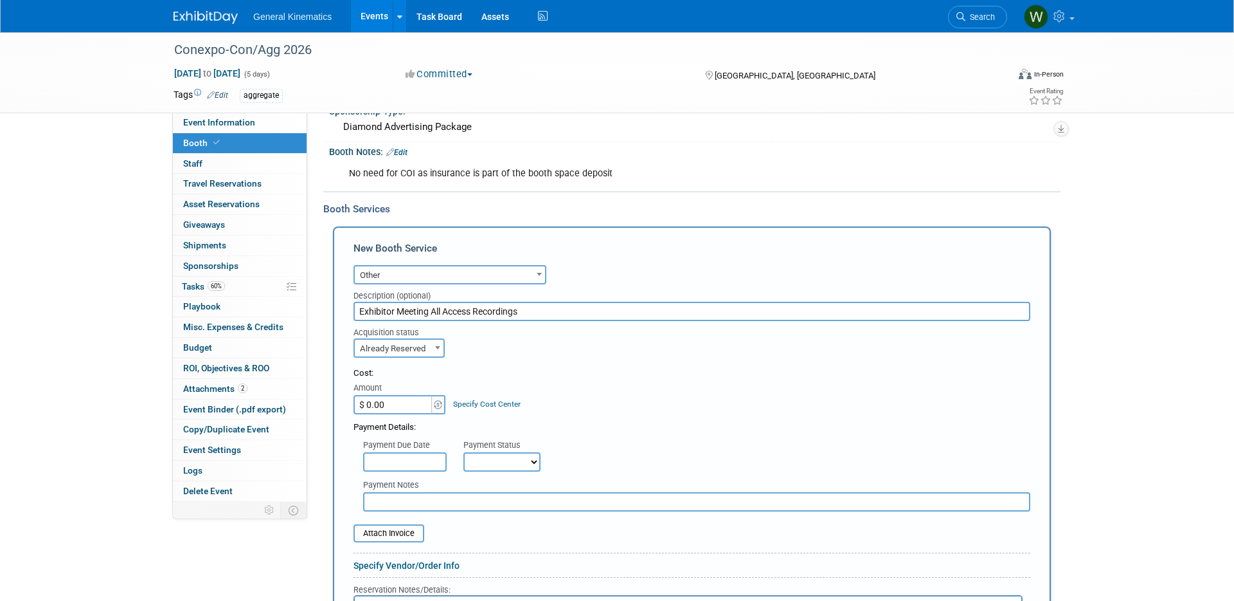
click at [398, 404] on input "$ 0.00" at bounding box center [394, 404] width 80 height 19
type input "$ 49.00"
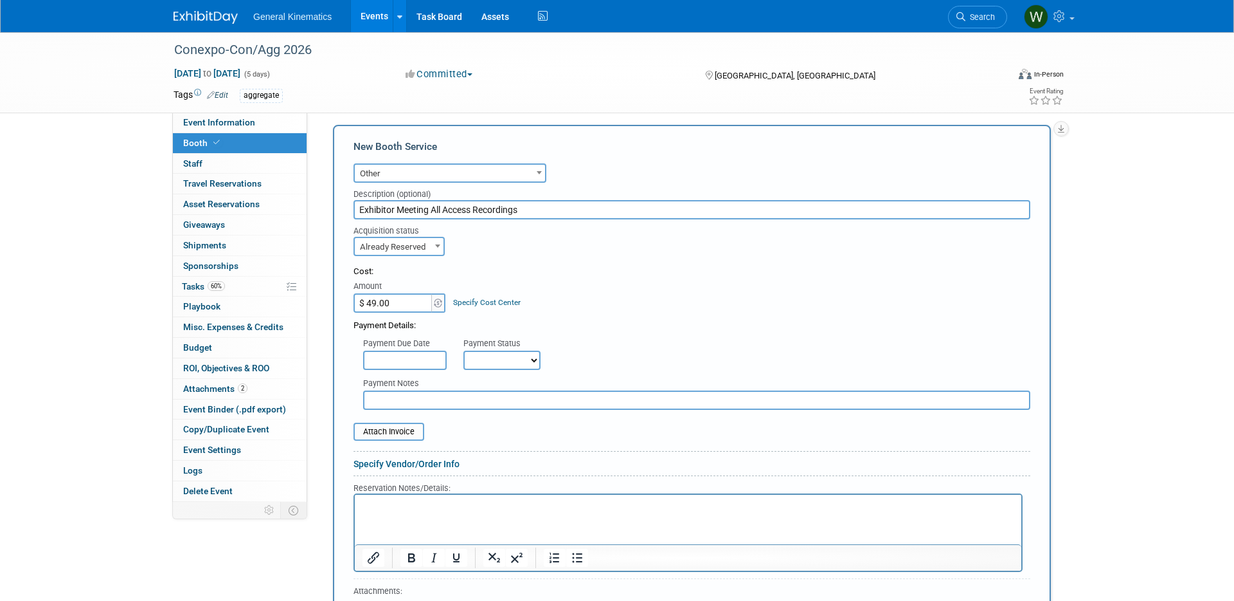
scroll to position [351, 0]
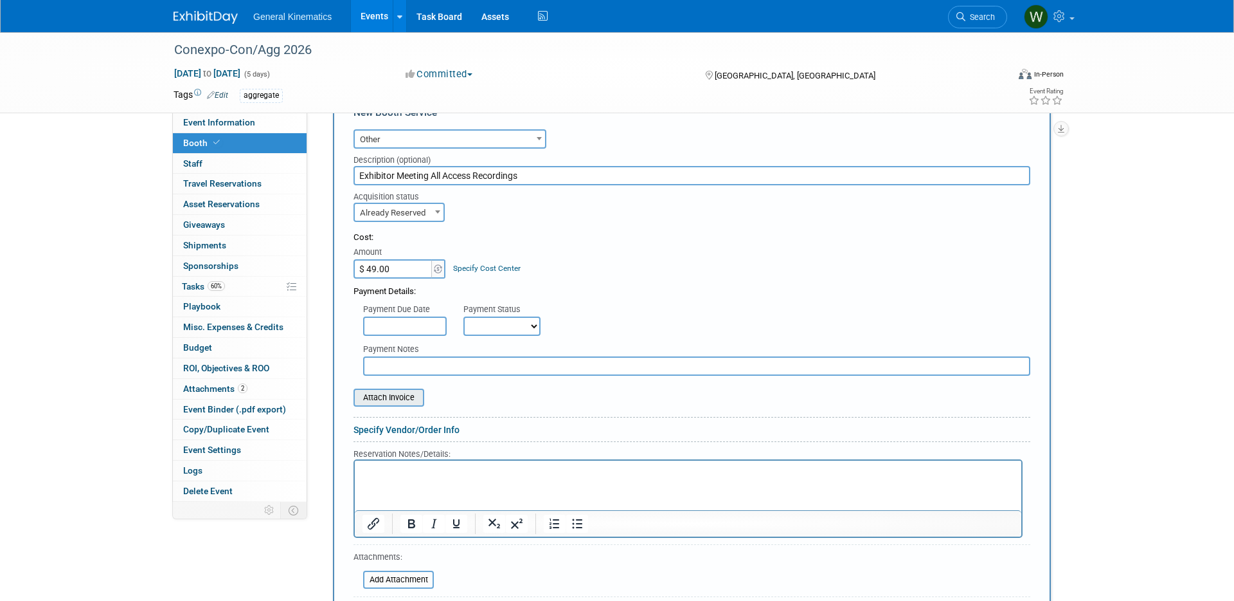
click at [405, 395] on input "file" at bounding box center [346, 397] width 153 height 15
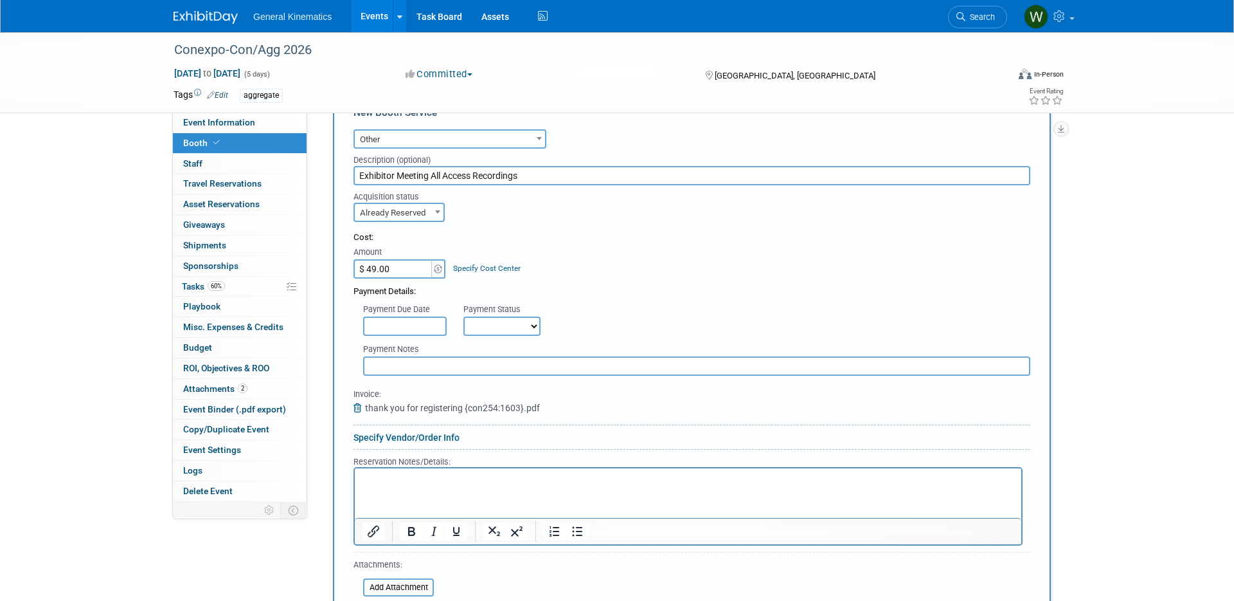
click at [427, 484] on p "Rich Text Area. Press ALT-0 for help." at bounding box center [689, 479] width 652 height 12
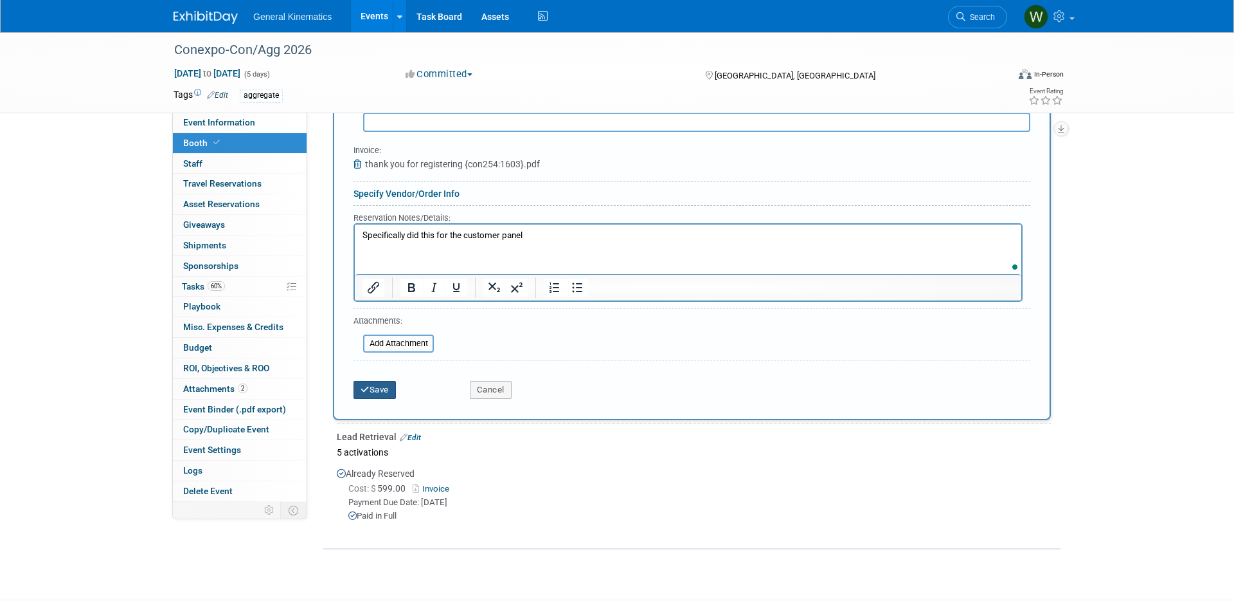
click at [377, 395] on button "Save" at bounding box center [375, 390] width 42 height 18
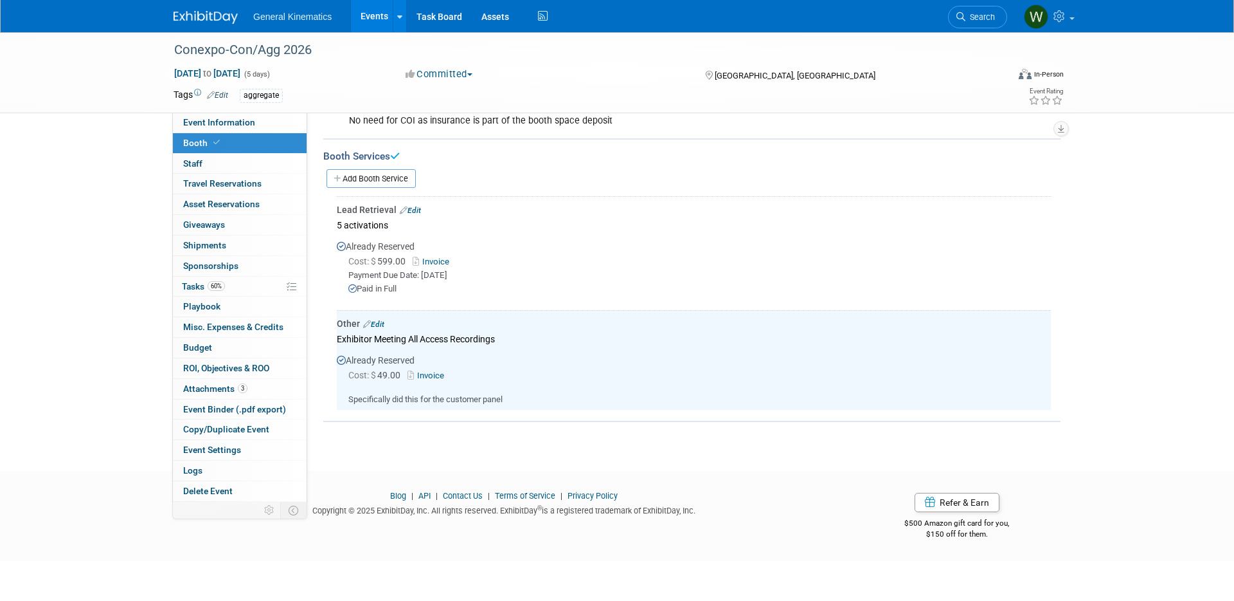
scroll to position [228, 0]
